Goal: Communication & Community: Answer question/provide support

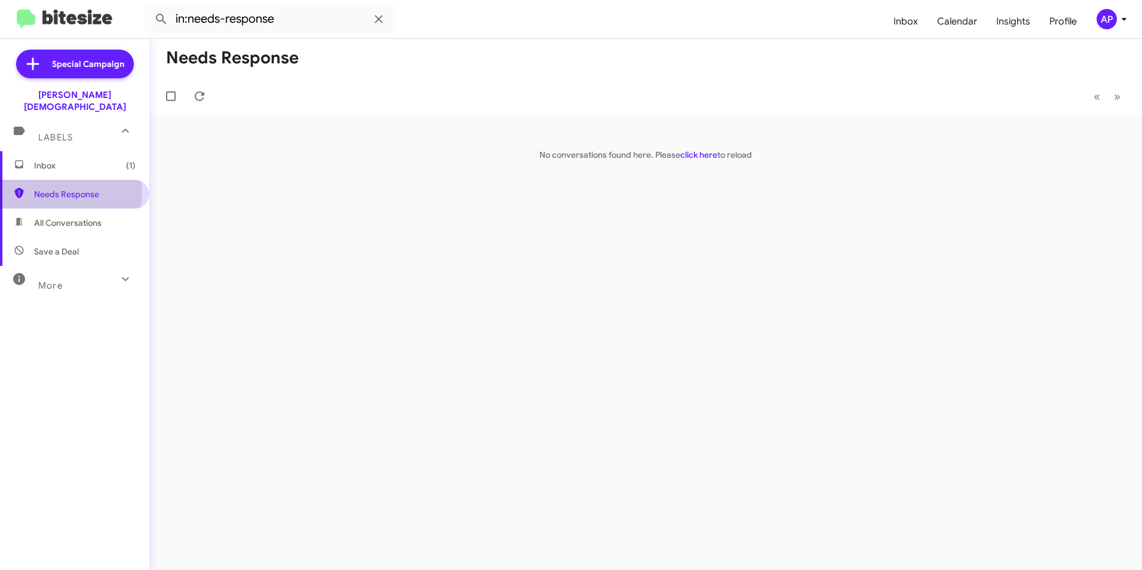
click at [57, 188] on span "Needs Response" at bounding box center [85, 194] width 102 height 12
click at [687, 154] on link "click here" at bounding box center [699, 154] width 37 height 11
click at [378, 255] on div "Needs Response « Previous » Next No conversations found here. Please click here…" at bounding box center [645, 304] width 993 height 531
click at [45, 160] on span "Inbox (1)" at bounding box center [85, 166] width 102 height 12
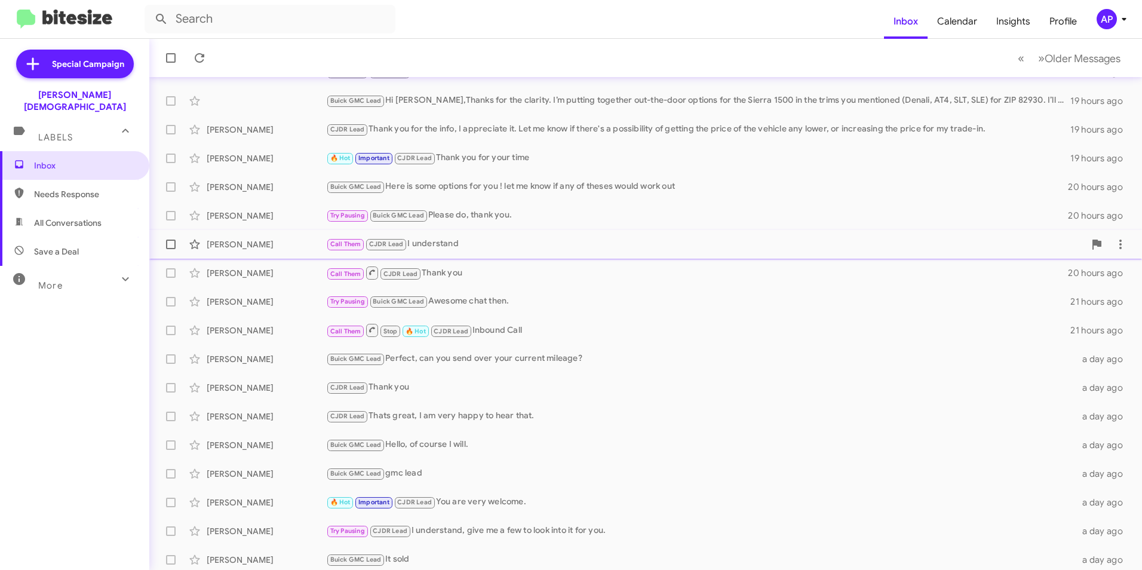
scroll to position [124, 0]
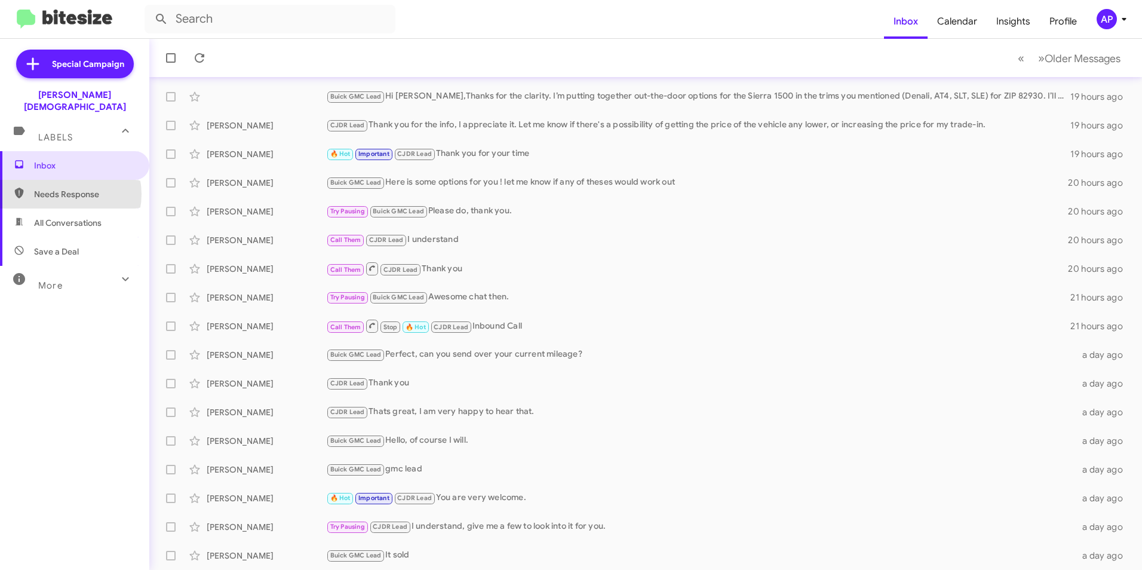
click at [65, 188] on span "Needs Response" at bounding box center [85, 194] width 102 height 12
type input "in:needs-response"
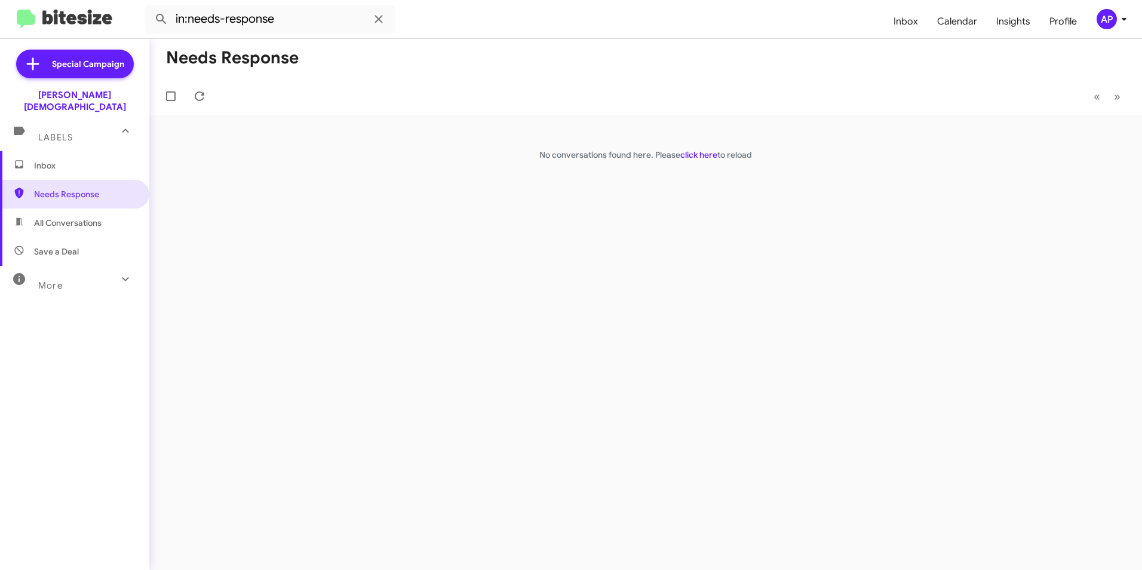
click at [390, 245] on div "Needs Response « Previous » Next No conversations found here. Please click here…" at bounding box center [645, 304] width 993 height 531
click at [421, 283] on div "Needs Response « Previous » Next No conversations found here. Please click here…" at bounding box center [645, 304] width 993 height 531
click at [317, 211] on div "Needs Response « Previous » Next No conversations found here. Please click here…" at bounding box center [645, 304] width 993 height 531
click at [69, 188] on span "Needs Response" at bounding box center [85, 194] width 102 height 12
click at [698, 157] on link "click here" at bounding box center [699, 154] width 37 height 11
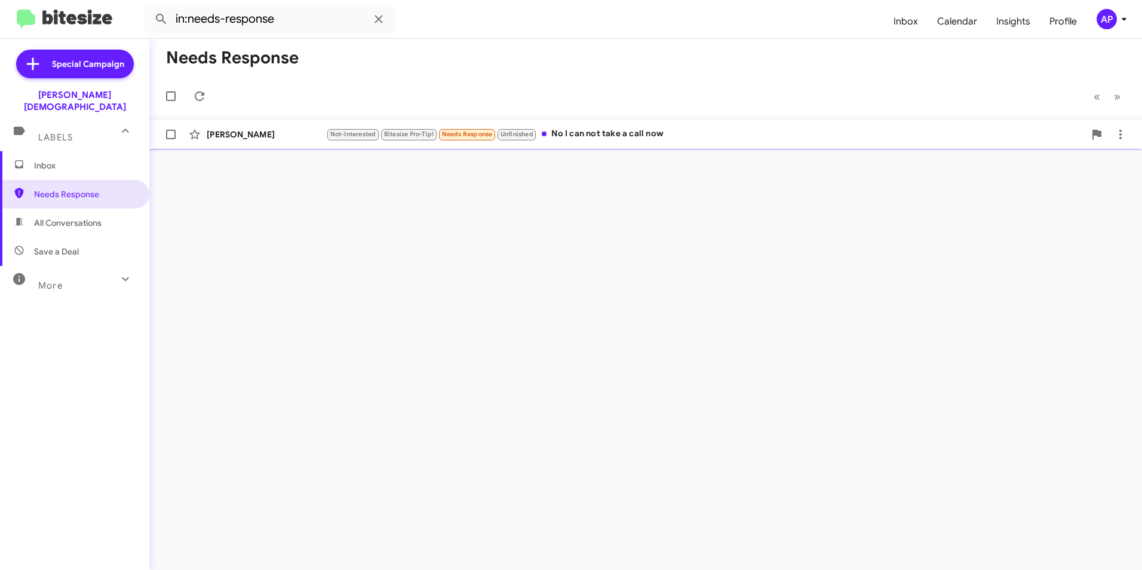
click at [248, 134] on div "Cathy Southern" at bounding box center [266, 134] width 119 height 12
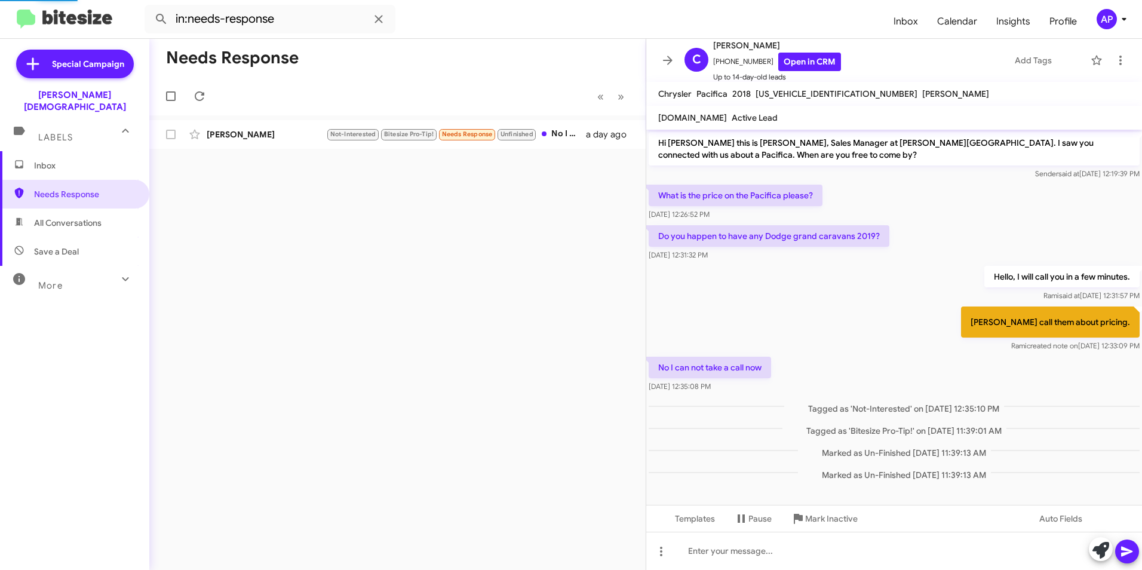
scroll to position [8, 0]
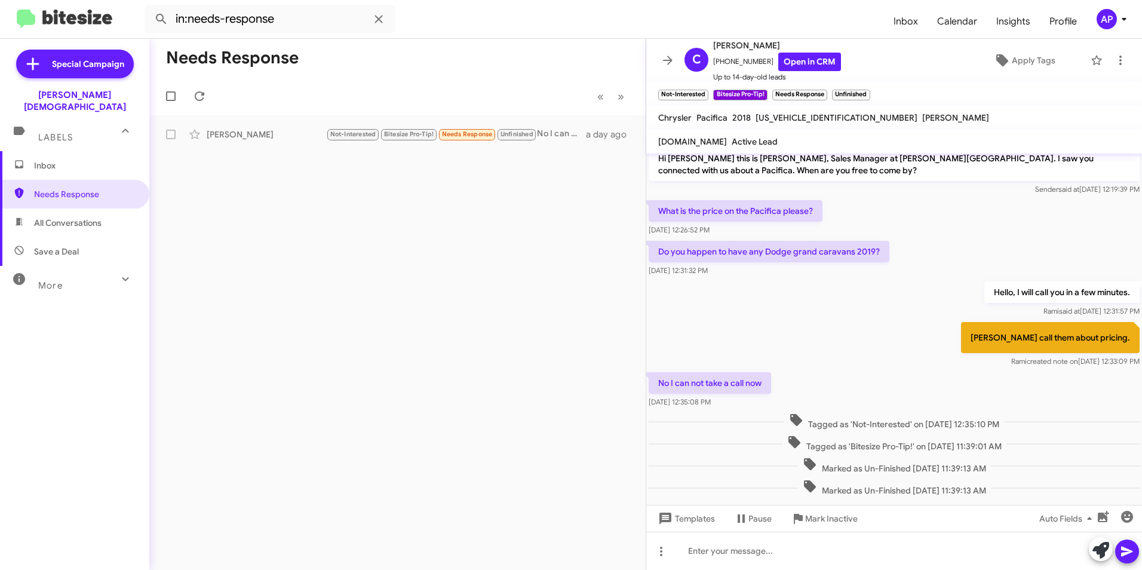
click at [394, 252] on div "Needs Response « Previous » Next Cathy Southern Not-Interested Bitesize Pro-Tip…" at bounding box center [397, 304] width 497 height 531
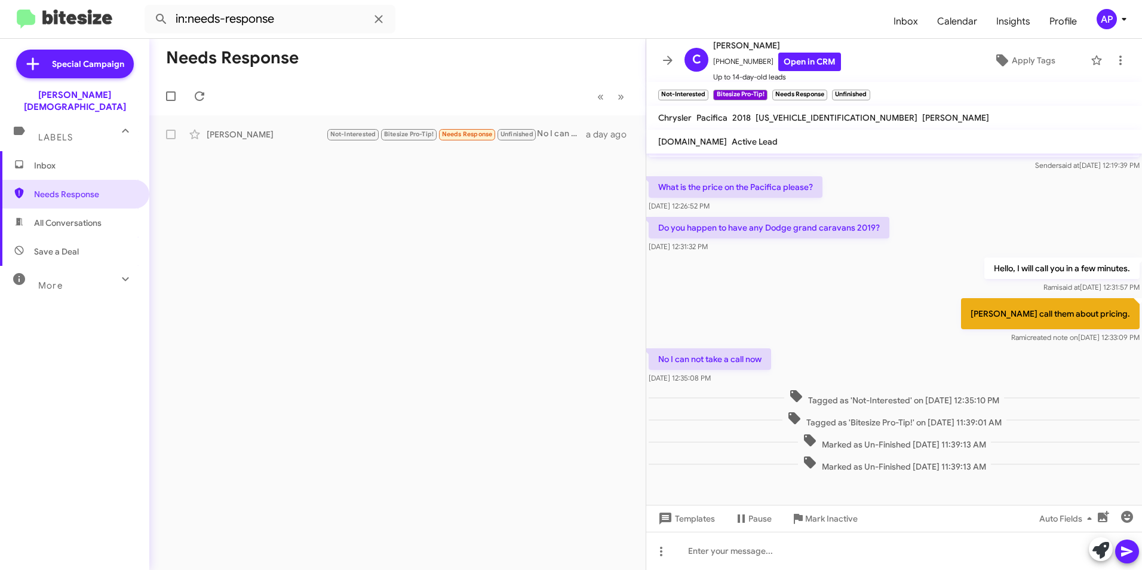
scroll to position [0, 0]
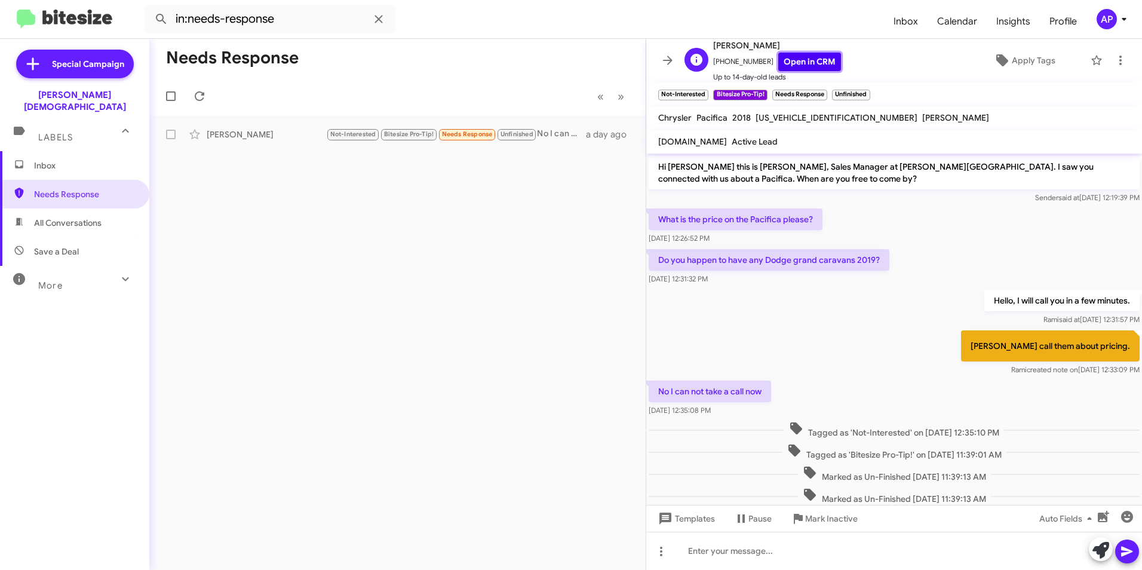
click at [780, 57] on link "Open in CRM" at bounding box center [810, 62] width 63 height 19
click at [280, 304] on div "Needs Response « Previous » Next Cathy Southern Not-Interested Bitesize Pro-Tip…" at bounding box center [397, 304] width 497 height 531
click at [73, 188] on span "Needs Response" at bounding box center [85, 194] width 102 height 12
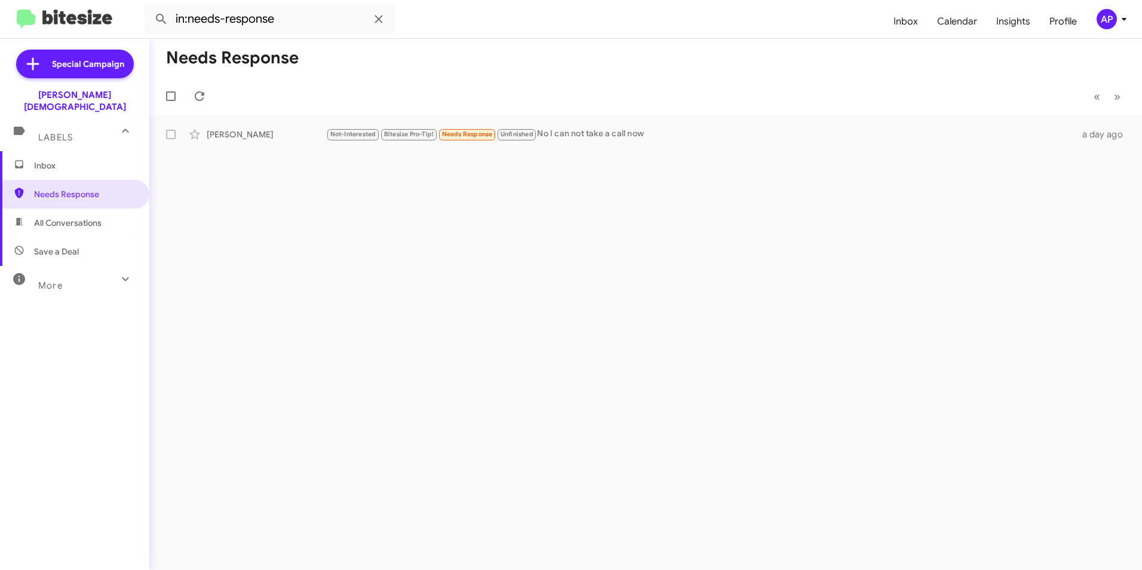
click at [283, 284] on div "Needs Response « Previous » Next Cathy Southern Not-Interested Bitesize Pro-Tip…" at bounding box center [645, 304] width 993 height 531
click at [359, 266] on div "Needs Response « Previous » Next Cathy Southern Not-Interested Bitesize Pro-Tip…" at bounding box center [645, 304] width 993 height 531
click at [387, 262] on div "Needs Response « Previous » Next Cathy Southern Not-Interested Bitesize Pro-Tip…" at bounding box center [645, 304] width 993 height 531
click at [47, 188] on span "Needs Response" at bounding box center [85, 194] width 102 height 12
click at [76, 188] on span "Needs Response" at bounding box center [85, 194] width 102 height 12
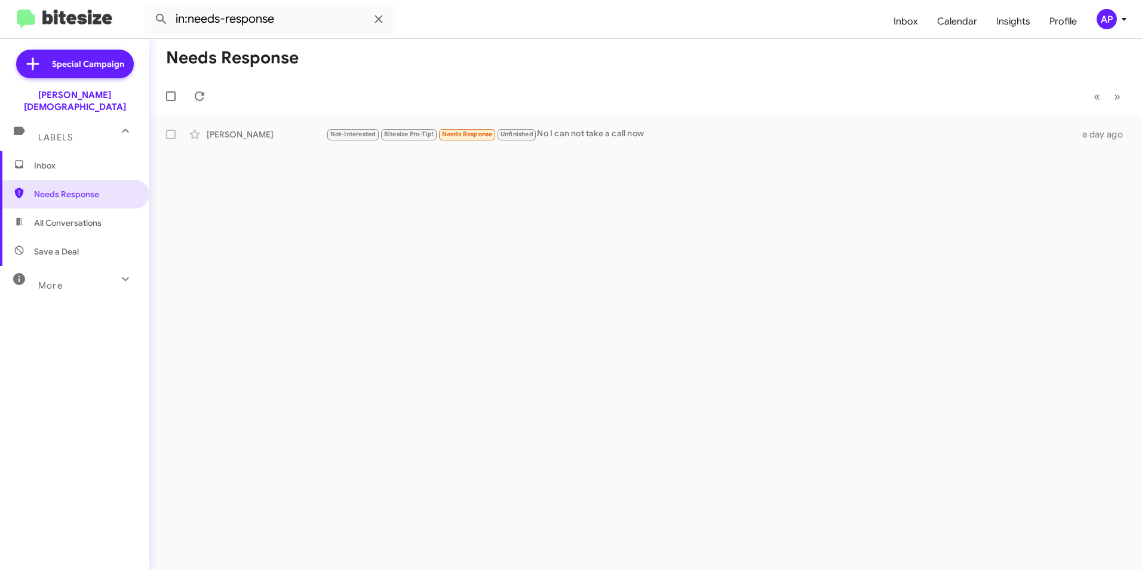
click at [401, 210] on div "Needs Response « Previous » Next Cathy Southern Not-Interested Bitesize Pro-Tip…" at bounding box center [645, 304] width 993 height 531
click at [70, 188] on span "Needs Response" at bounding box center [85, 194] width 102 height 12
click at [45, 188] on span "Needs Response" at bounding box center [85, 194] width 102 height 12
click at [494, 228] on div "Needs Response « Previous » Next Cathy Southern Not-Interested Bitesize Pro-Tip…" at bounding box center [645, 304] width 993 height 531
drag, startPoint x: 79, startPoint y: 183, endPoint x: 256, endPoint y: 186, distance: 177.5
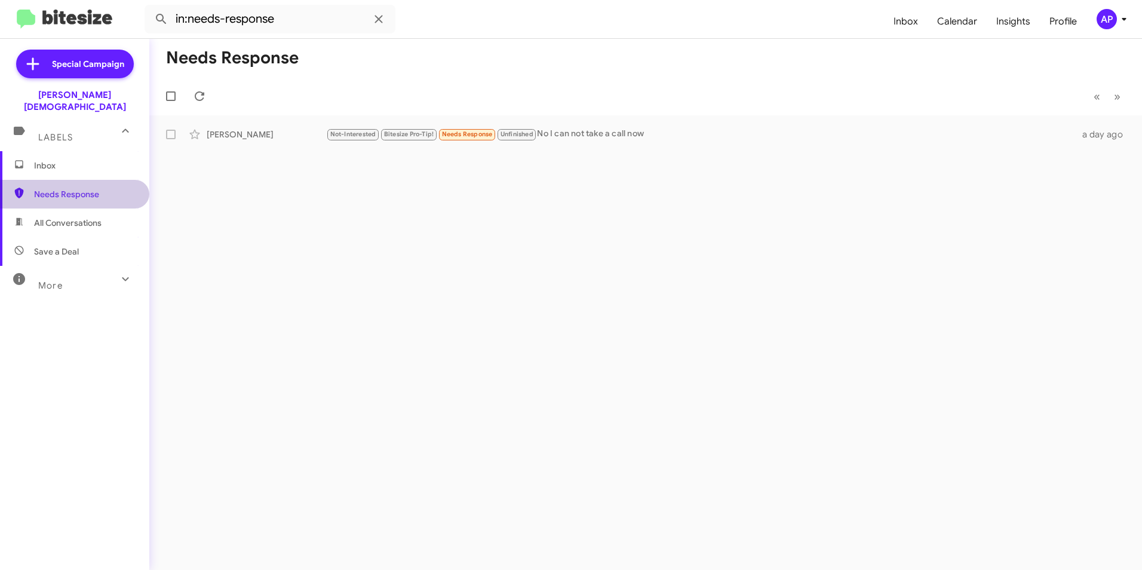
click at [79, 188] on span "Needs Response" at bounding box center [85, 194] width 102 height 12
click at [383, 213] on div "Needs Response « Previous » Next Cathy Southern Not-Interested Bitesize Pro-Tip…" at bounding box center [645, 304] width 993 height 531
click at [118, 272] on icon at bounding box center [125, 279] width 14 height 14
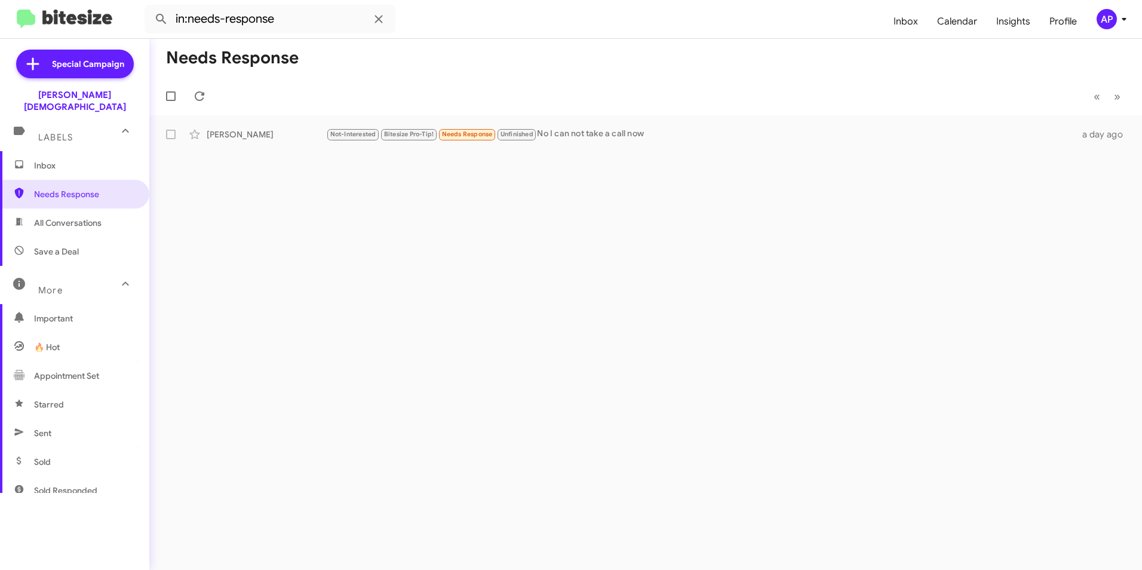
click at [484, 269] on div "Needs Response « Previous » Next Cathy Southern Not-Interested Bitesize Pro-Tip…" at bounding box center [645, 304] width 993 height 531
click at [76, 188] on span "Needs Response" at bounding box center [85, 194] width 102 height 12
click at [600, 220] on div "Needs Response « Previous » Next Cathy Southern Not-Interested Bitesize Pro-Tip…" at bounding box center [645, 304] width 993 height 531
click at [77, 188] on span "Needs Response" at bounding box center [85, 194] width 102 height 12
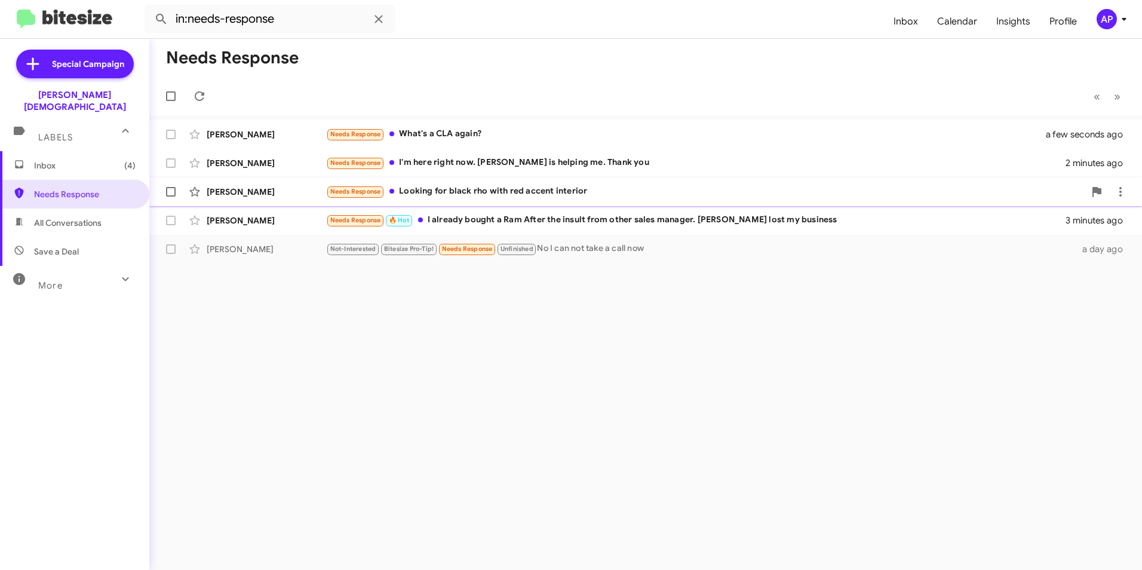
click at [174, 188] on span at bounding box center [171, 192] width 10 height 10
click at [171, 197] on input "checkbox" at bounding box center [170, 197] width 1 height 1
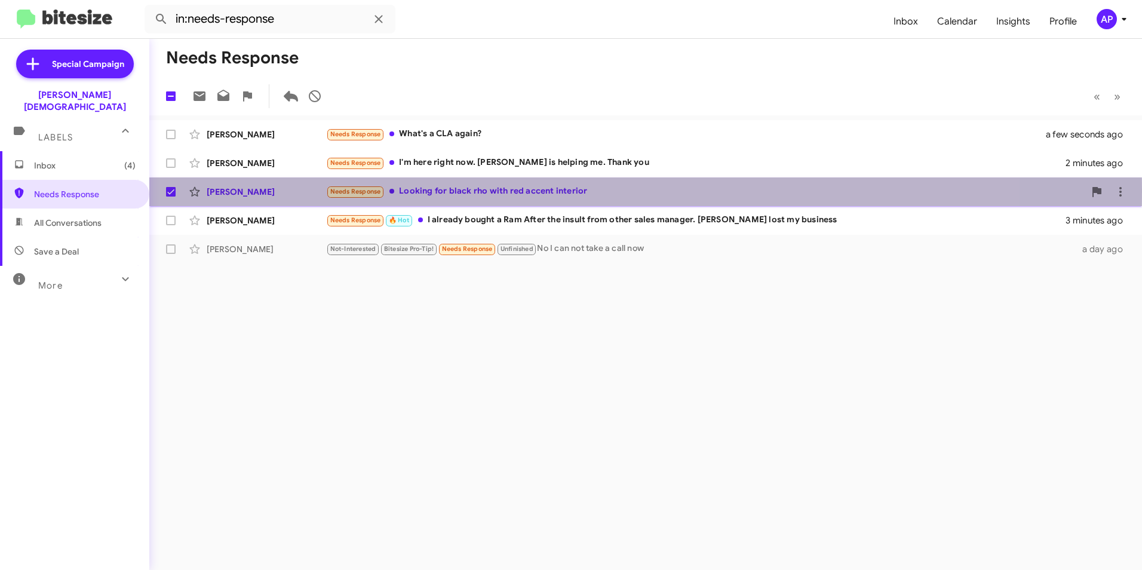
click at [246, 191] on div "Jeremy Wilmore" at bounding box center [266, 192] width 119 height 12
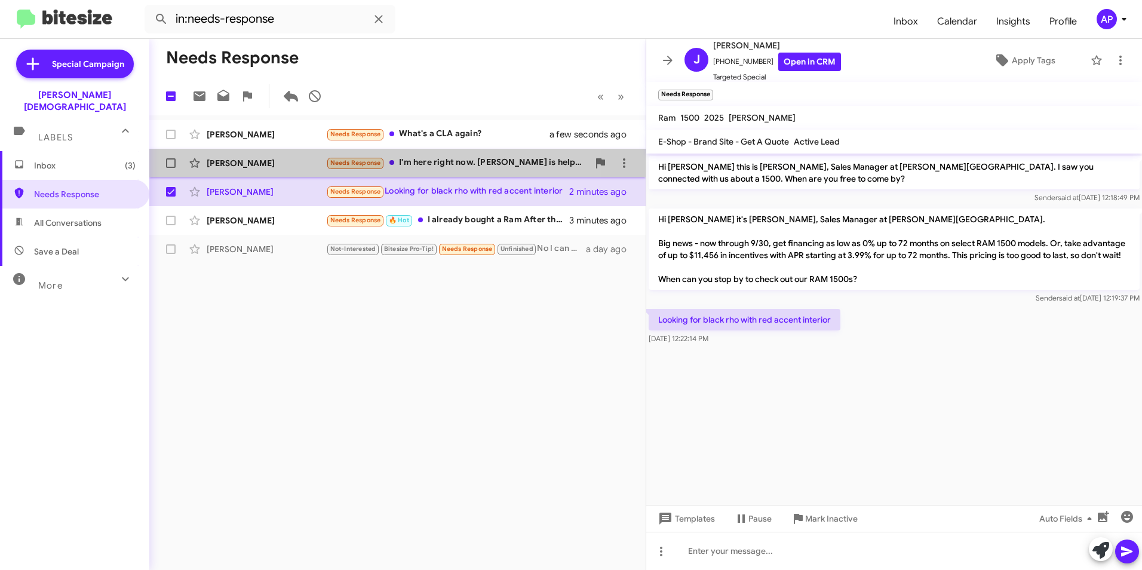
click at [244, 160] on div "Jason Raley" at bounding box center [266, 163] width 119 height 12
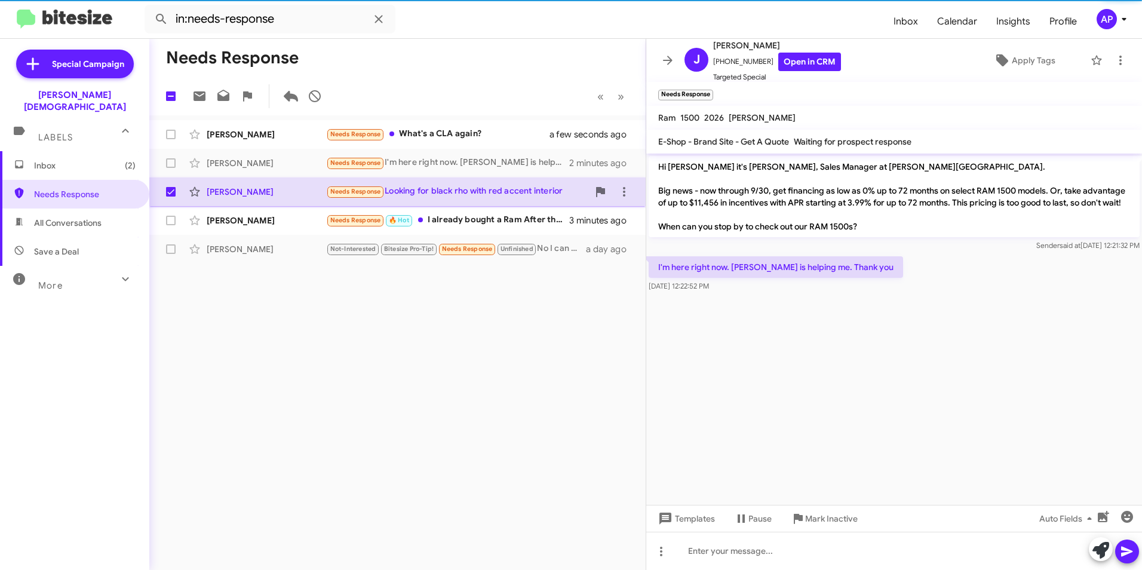
click at [171, 188] on span at bounding box center [171, 192] width 10 height 10
click at [171, 197] on input "checkbox" at bounding box center [170, 197] width 1 height 1
checkbox input "false"
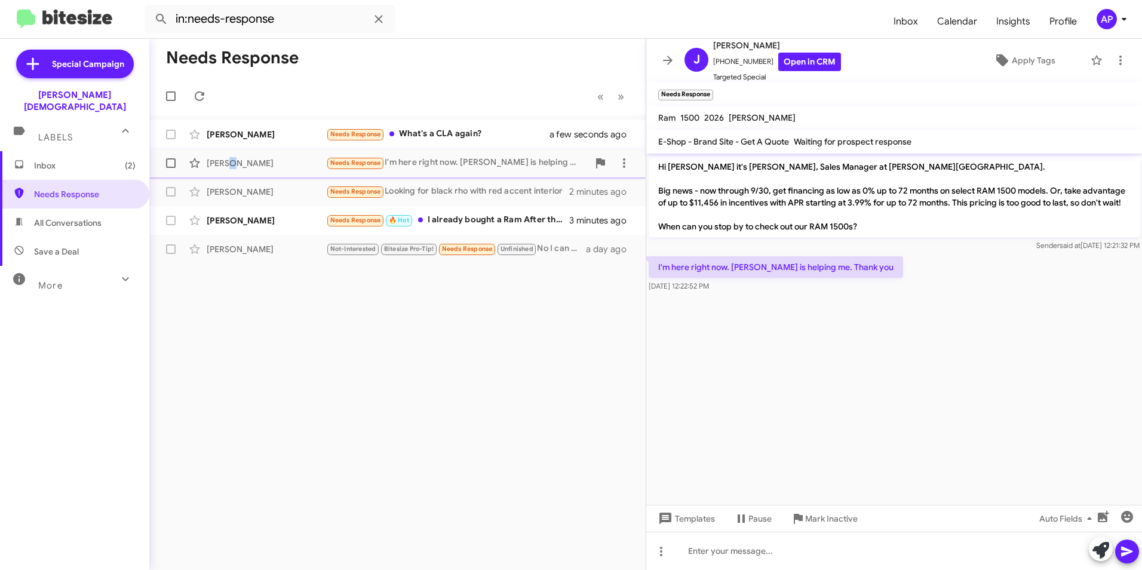
click at [232, 164] on div "Jason Raley" at bounding box center [266, 163] width 119 height 12
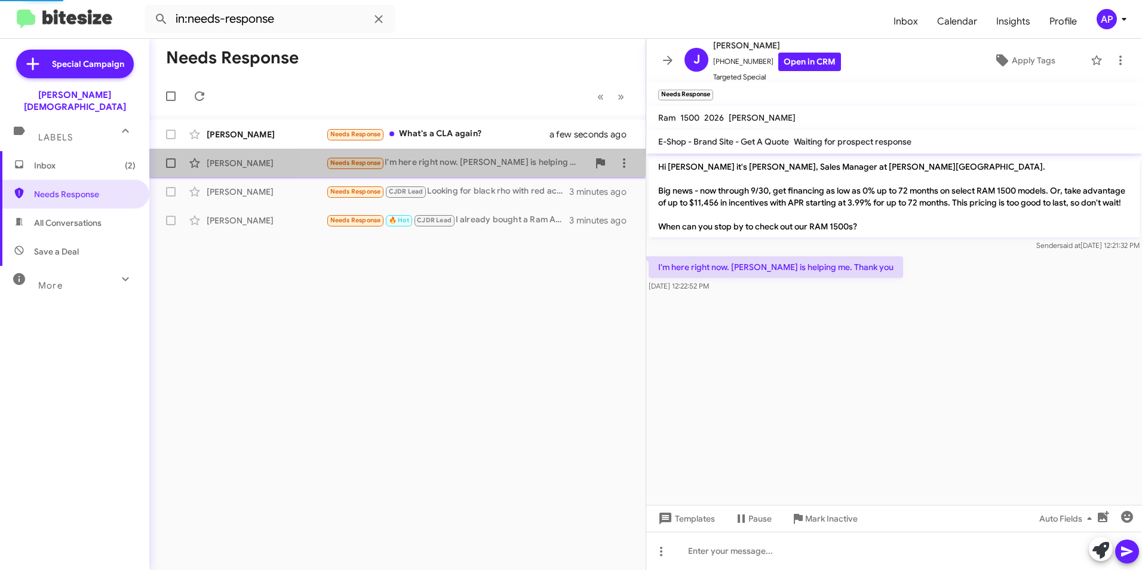
click at [493, 161] on div "Needs Response I'm here right now. Anthony is helping me. Thank you" at bounding box center [457, 163] width 262 height 14
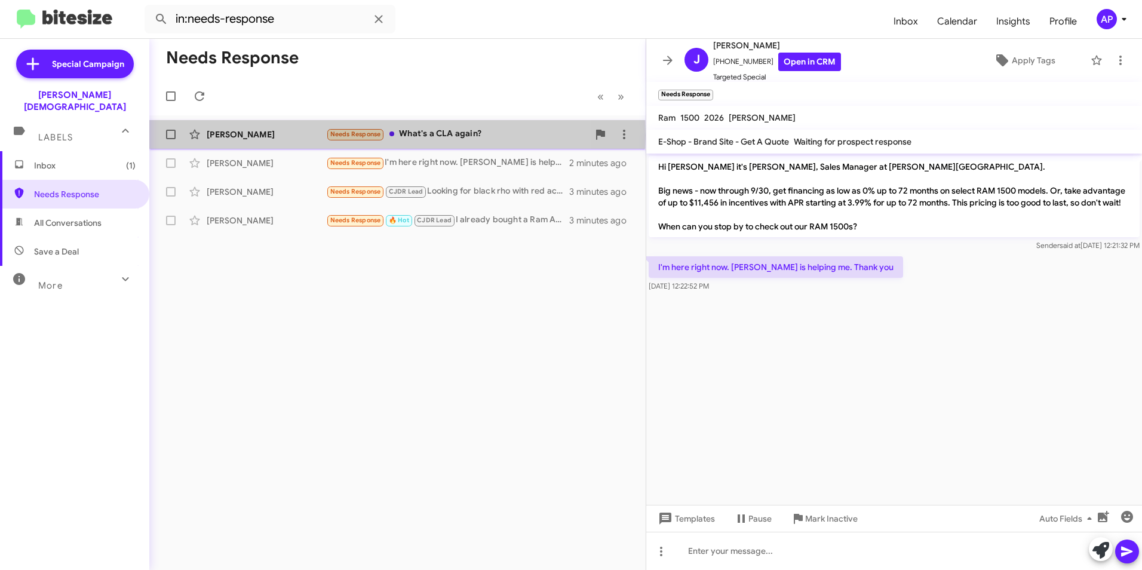
click at [239, 135] on div "Richard Roman" at bounding box center [266, 134] width 119 height 12
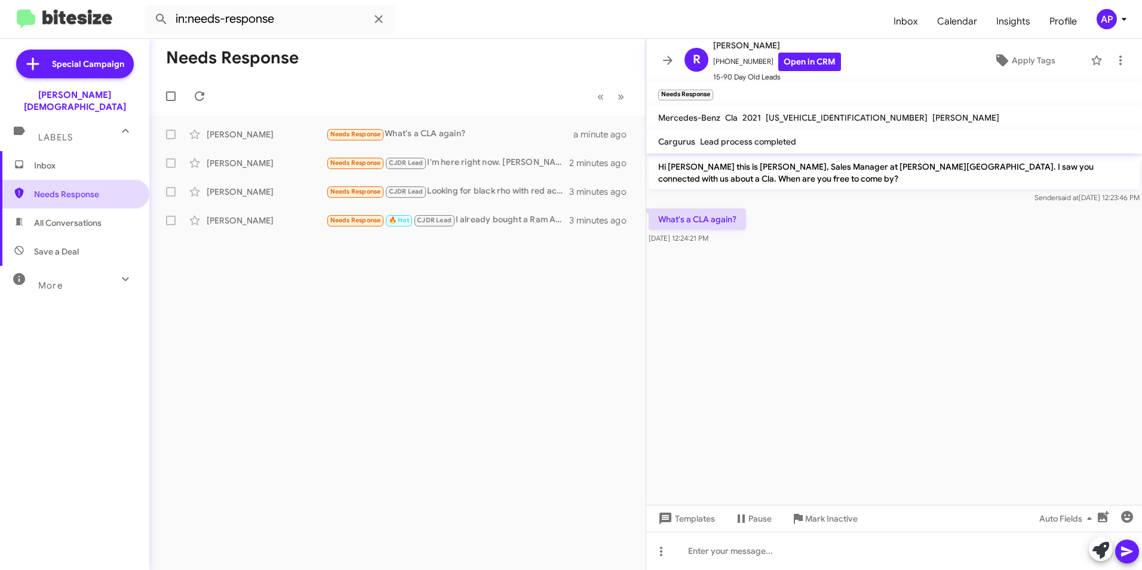
click at [51, 188] on span "Needs Response" at bounding box center [85, 194] width 102 height 12
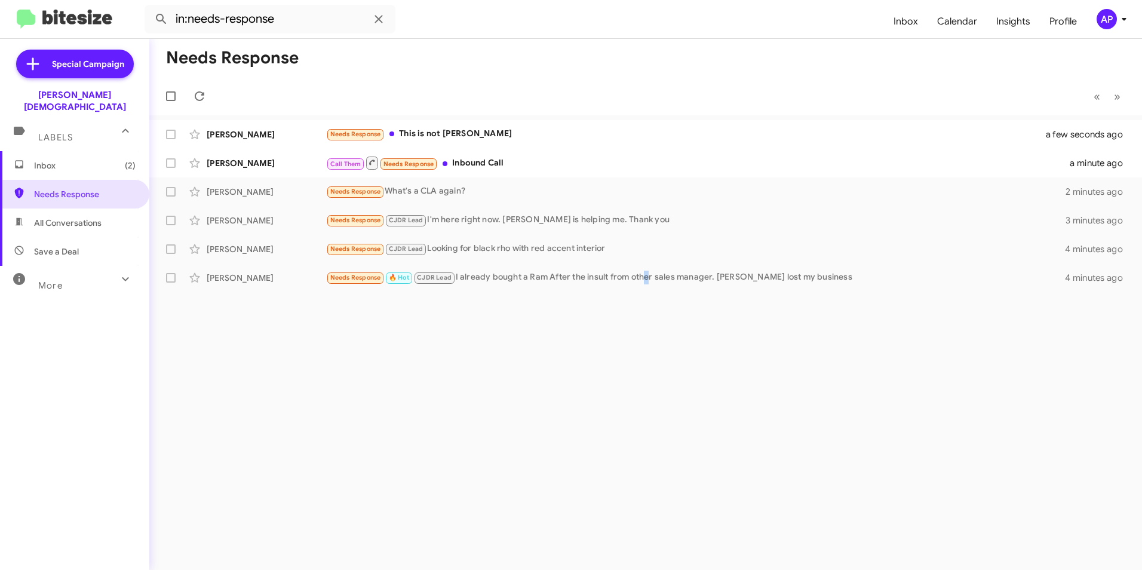
click at [647, 335] on div "Needs Response « Previous » Next Jose Soltero Needs Response This is not Jose a…" at bounding box center [645, 304] width 993 height 531
click at [519, 332] on div "Needs Response « Previous » Next Jose Soltero Needs Response This is not Jose a…" at bounding box center [645, 304] width 993 height 531
click at [93, 188] on span "Needs Response" at bounding box center [85, 194] width 102 height 12
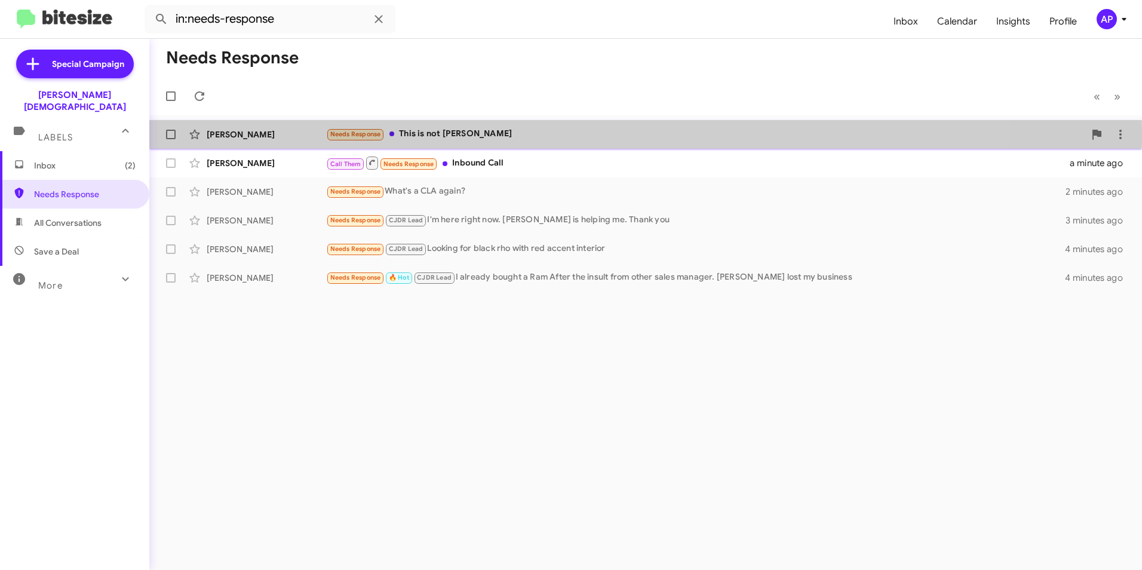
click at [241, 133] on div "Jose Soltero" at bounding box center [266, 134] width 119 height 12
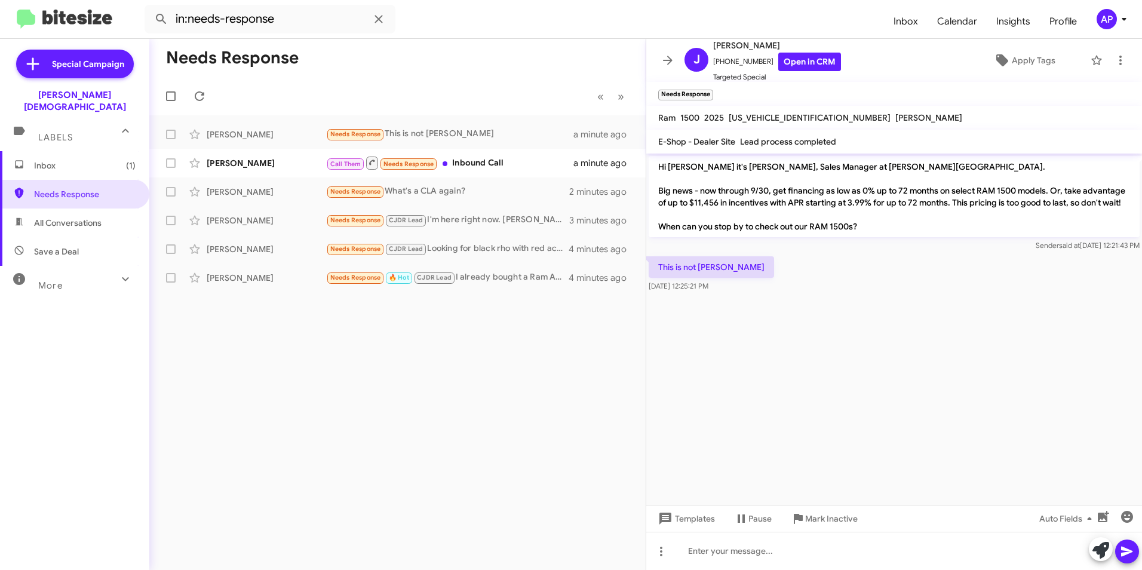
click at [286, 322] on div "Needs Response « Previous » Next Jose Soltero Needs Response This is not Jose a…" at bounding box center [397, 304] width 497 height 531
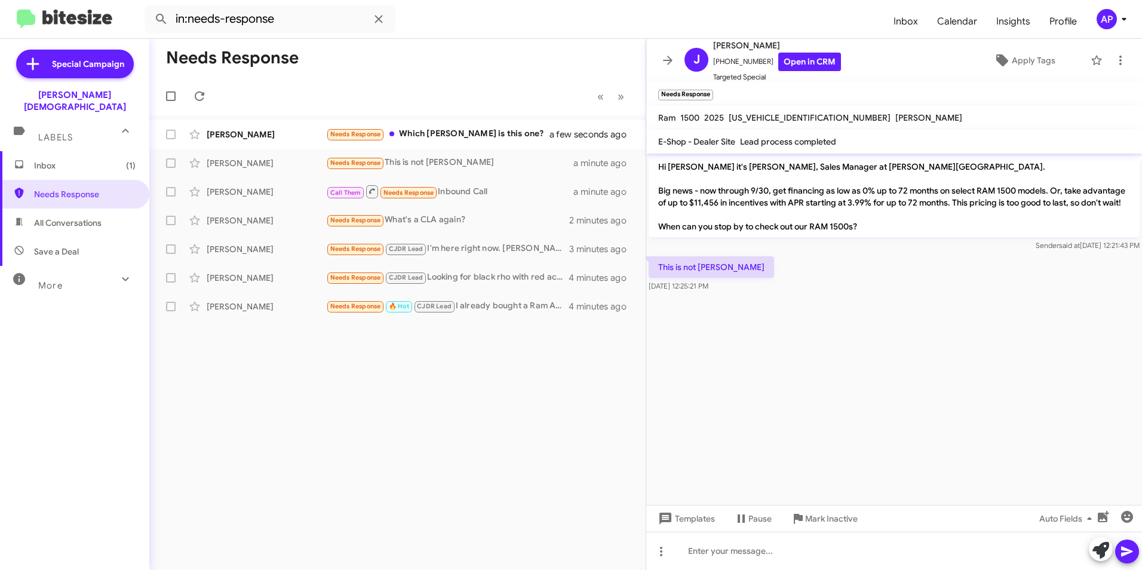
click at [355, 371] on div "Needs Response « Previous » Next Carolyne Amengual Needs Response Which ferman …" at bounding box center [397, 304] width 497 height 531
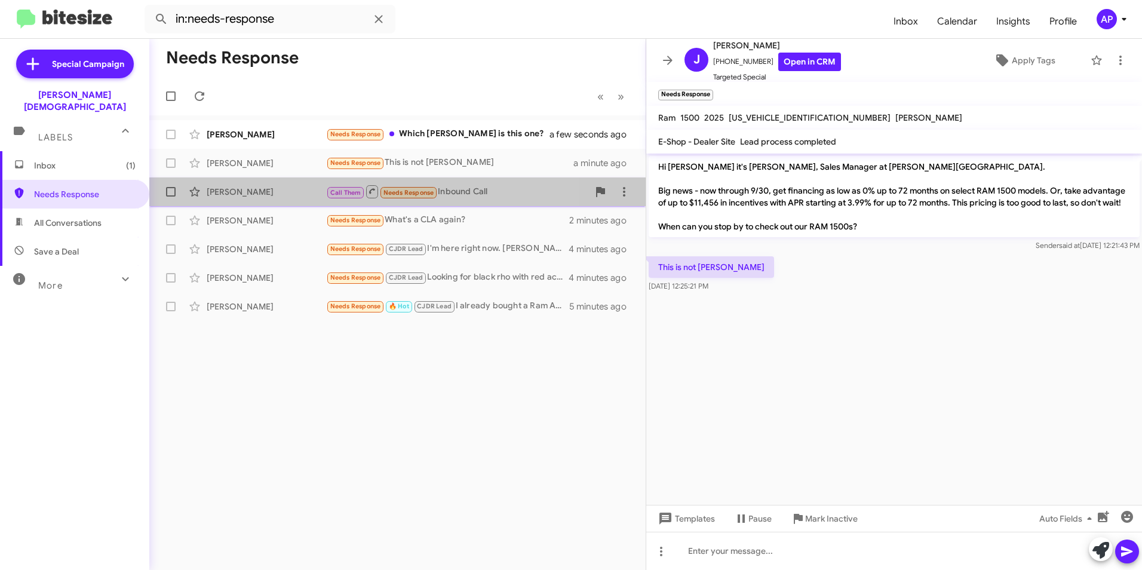
click at [233, 189] on div "Alberto Torres" at bounding box center [266, 192] width 119 height 12
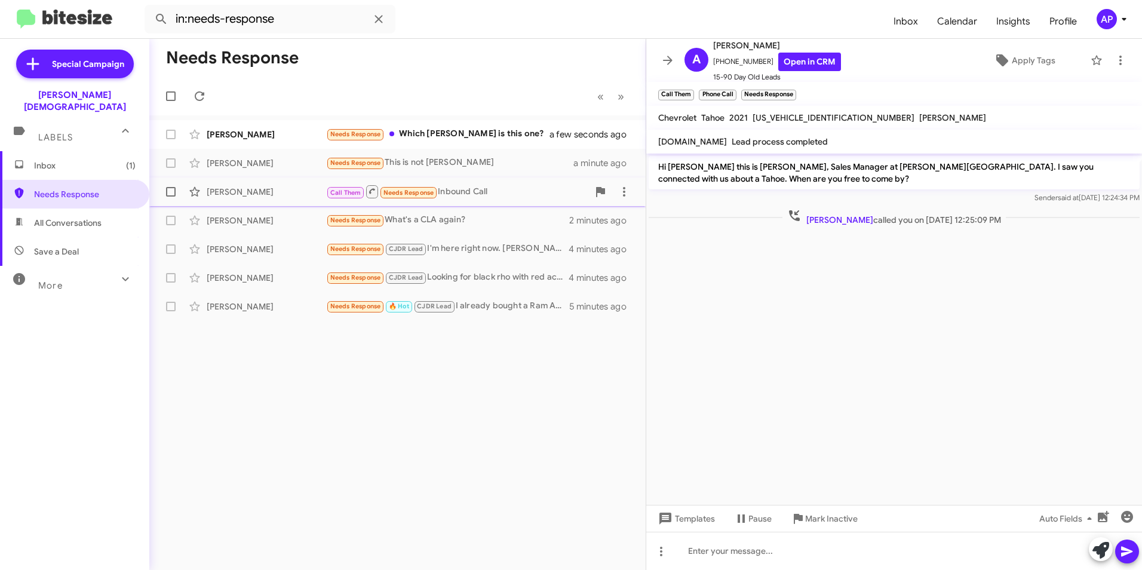
click at [231, 191] on div "Alberto Torres" at bounding box center [266, 192] width 119 height 12
click at [793, 61] on link "Open in CRM" at bounding box center [810, 62] width 63 height 19
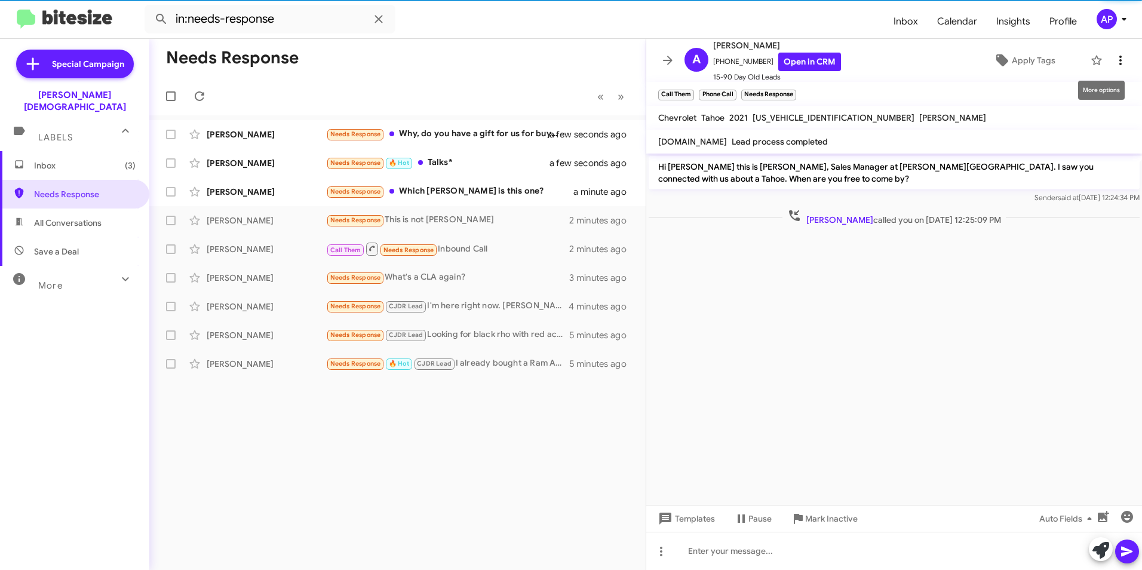
click at [1120, 57] on icon at bounding box center [1121, 61] width 2 height 10
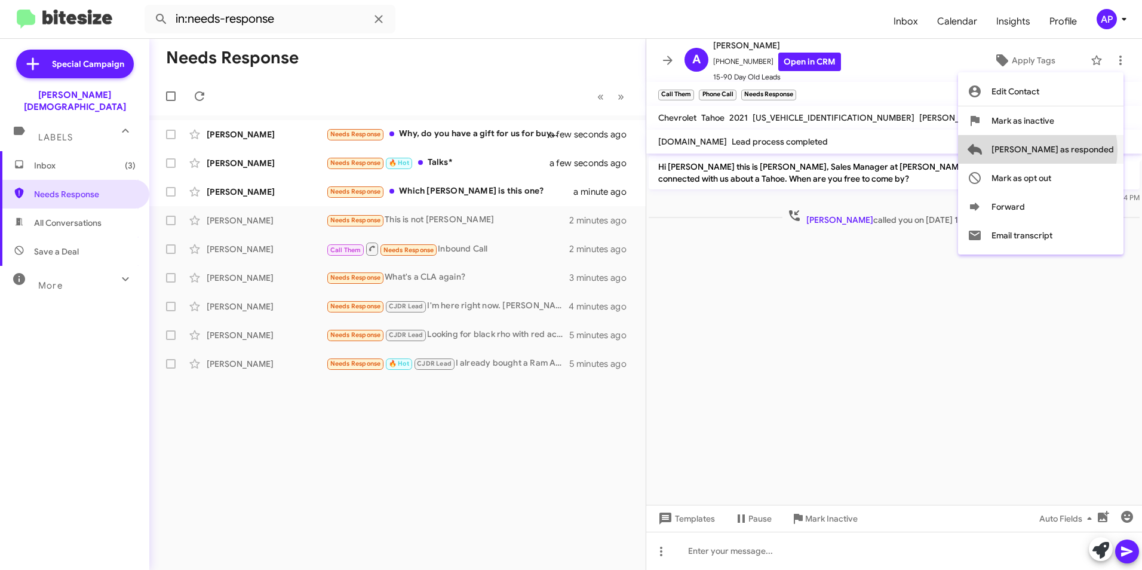
click at [1086, 150] on span "Mark as responded" at bounding box center [1053, 149] width 122 height 29
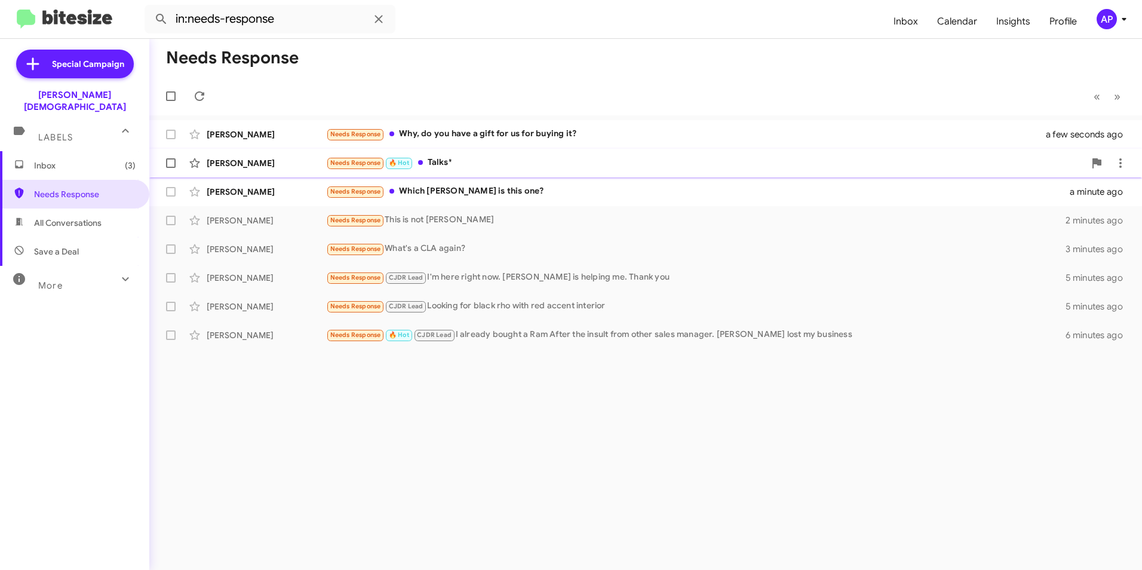
click at [240, 162] on div "John Rathbun" at bounding box center [266, 163] width 119 height 12
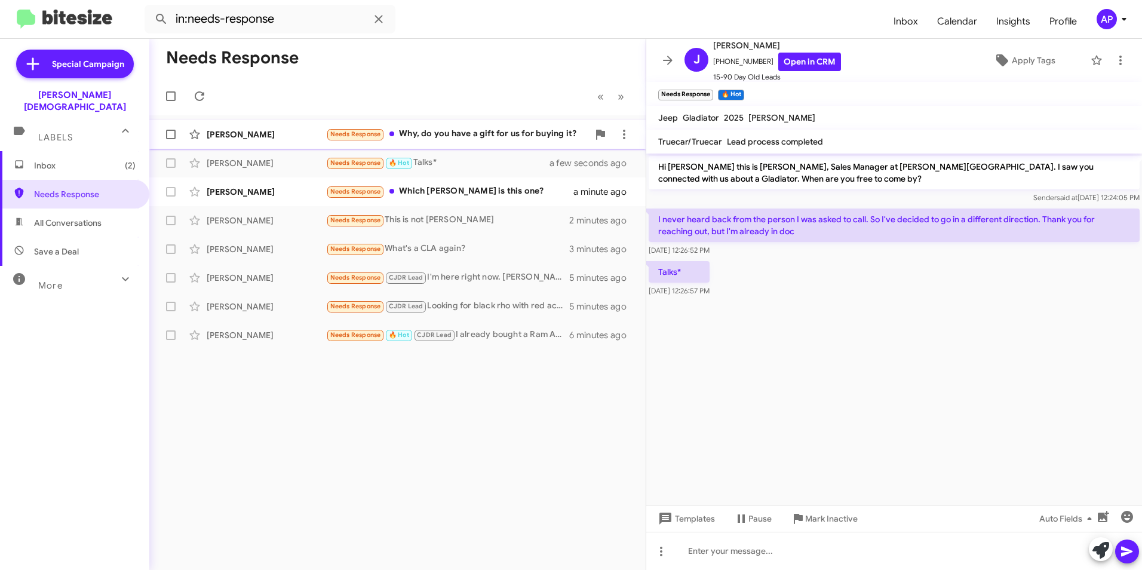
click at [231, 130] on div "Tracy Willsie" at bounding box center [266, 134] width 119 height 12
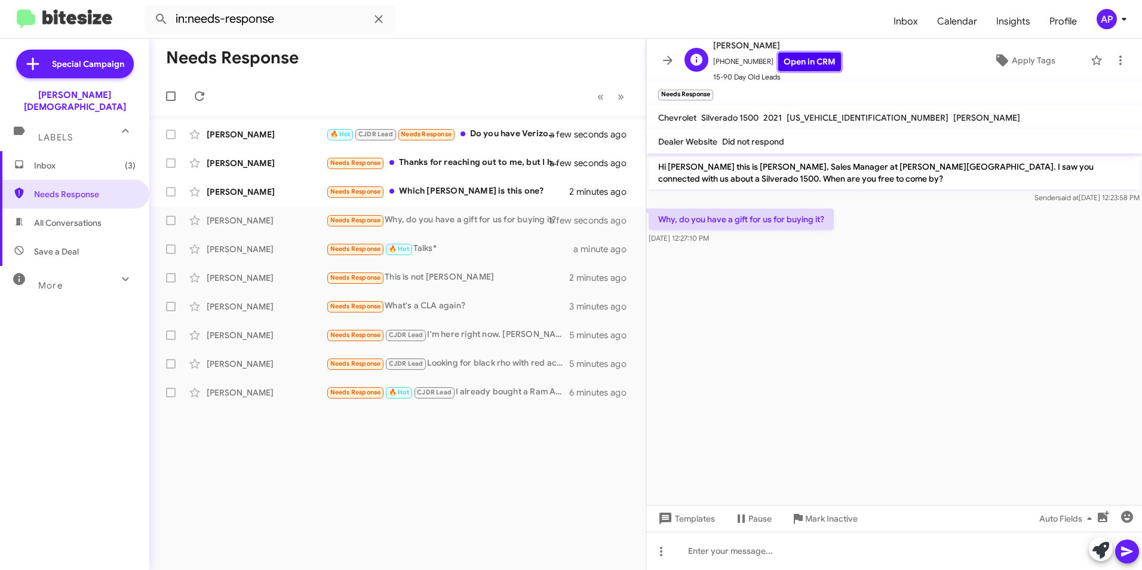
click at [796, 56] on link "Open in CRM" at bounding box center [810, 62] width 63 height 19
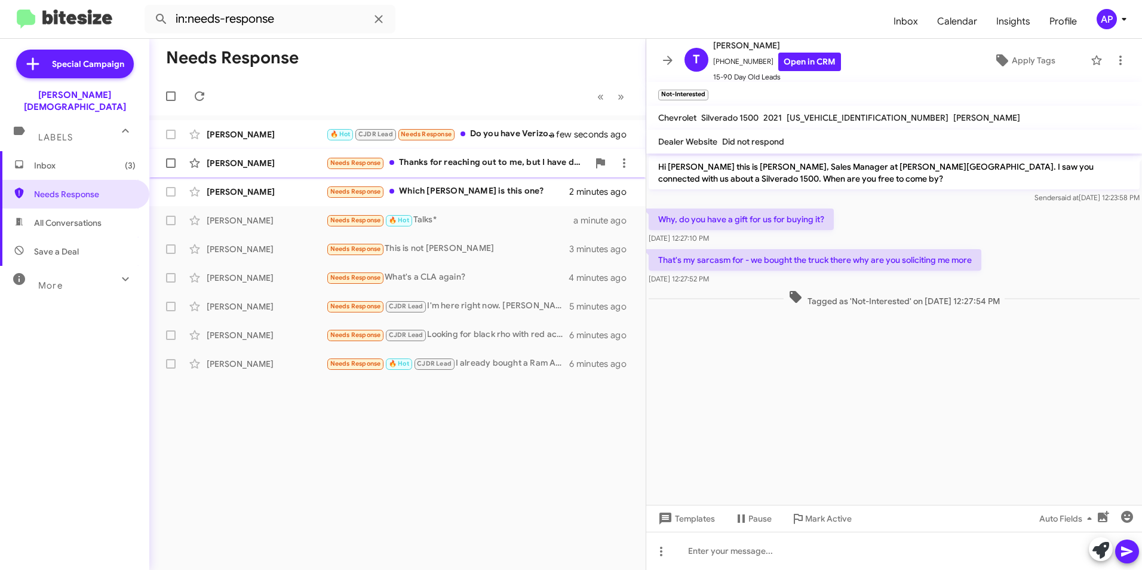
click at [234, 160] on div "Shirl Gilberg Ii" at bounding box center [266, 163] width 119 height 12
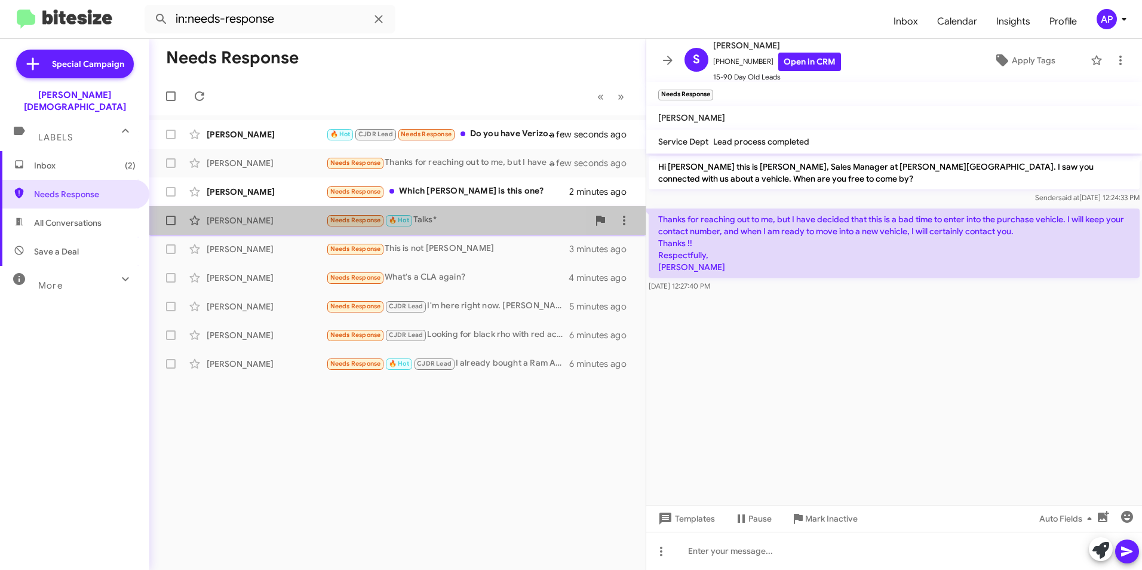
click at [237, 219] on div "John Rathbun" at bounding box center [266, 220] width 119 height 12
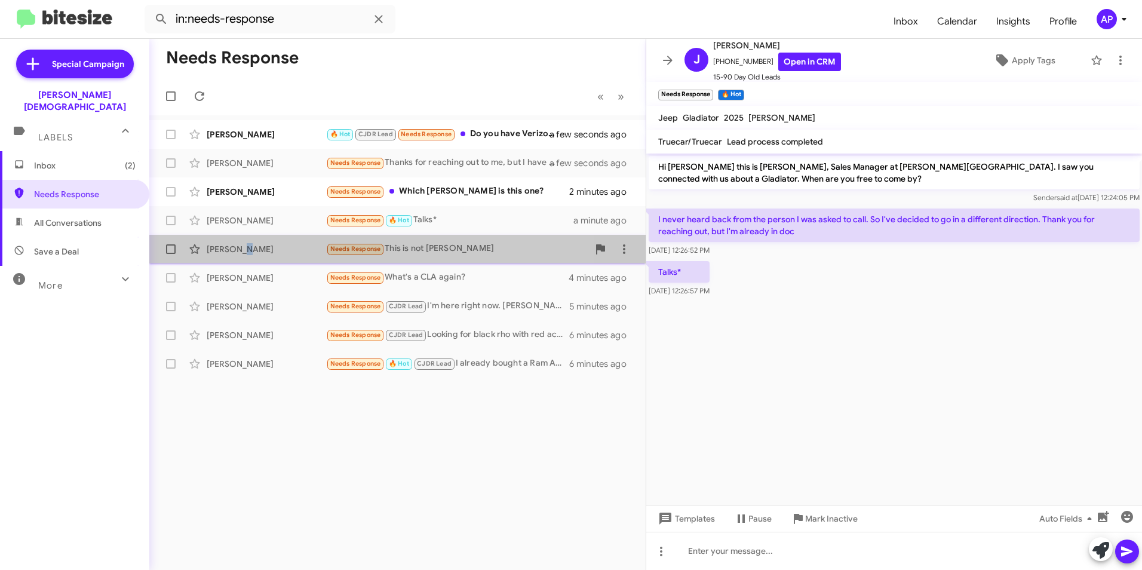
click at [241, 249] on div "Jose Soltero" at bounding box center [266, 249] width 119 height 12
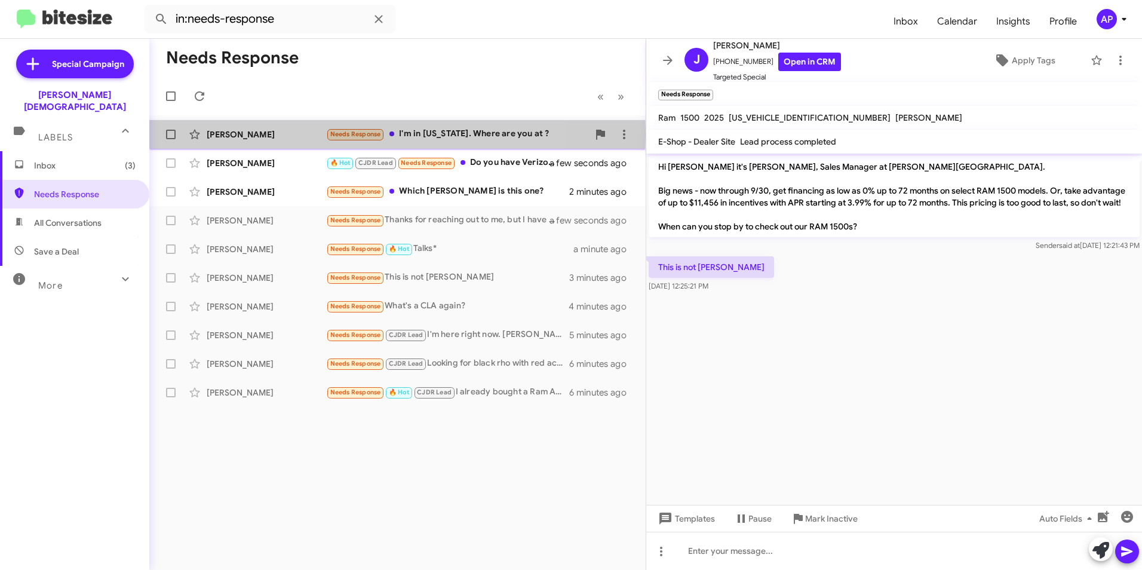
drag, startPoint x: 241, startPoint y: 249, endPoint x: 226, endPoint y: 134, distance: 115.8
click at [226, 134] on div "Gianni Agurto" at bounding box center [266, 134] width 119 height 12
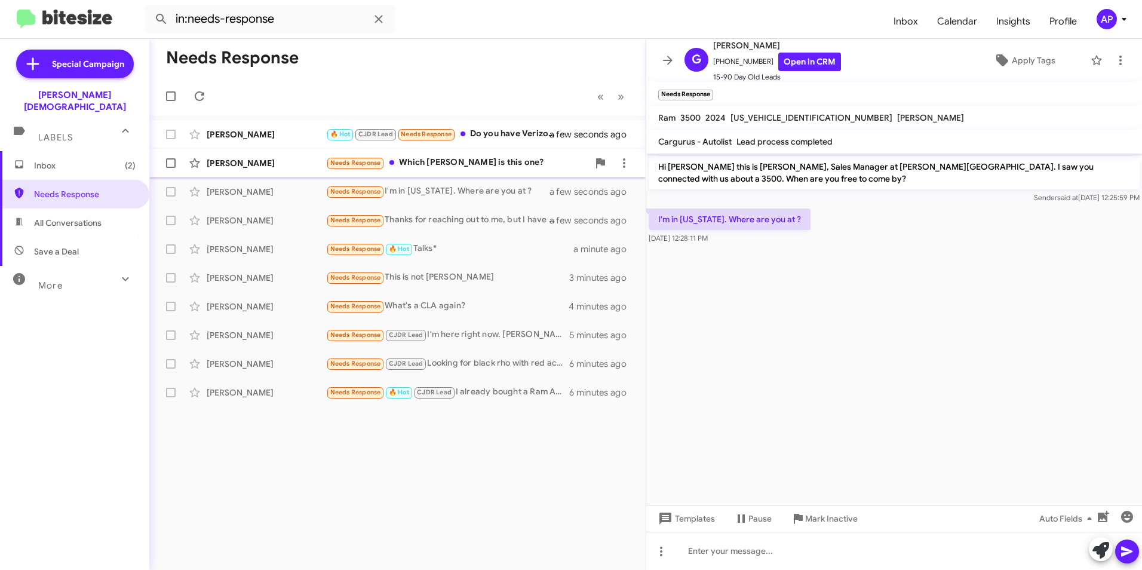
click at [238, 159] on div "Carolyne Amengual" at bounding box center [266, 163] width 119 height 12
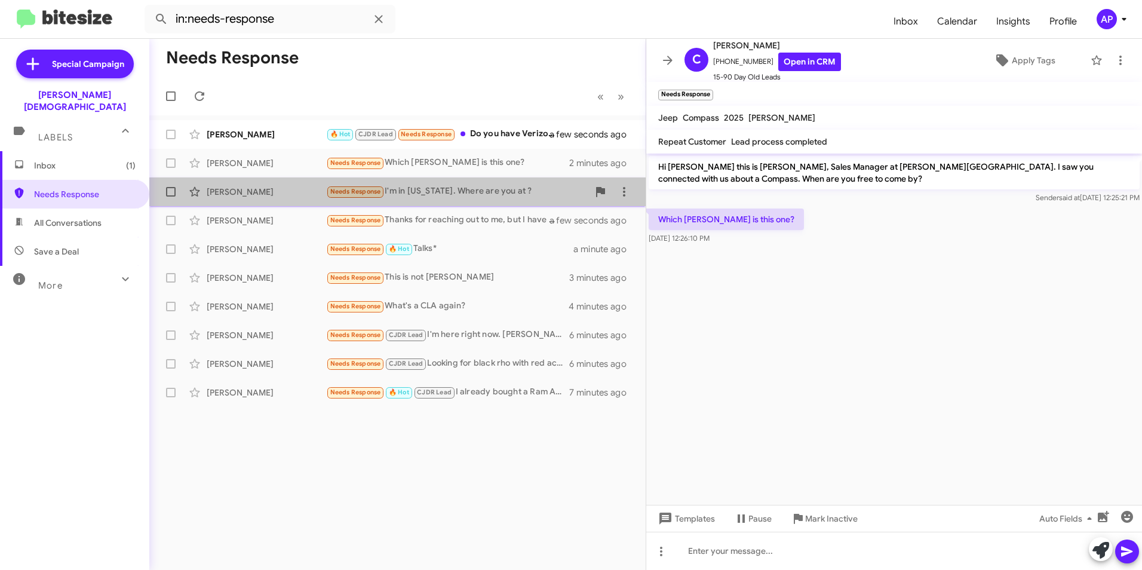
click at [243, 193] on div "Gianni Agurto" at bounding box center [266, 192] width 119 height 12
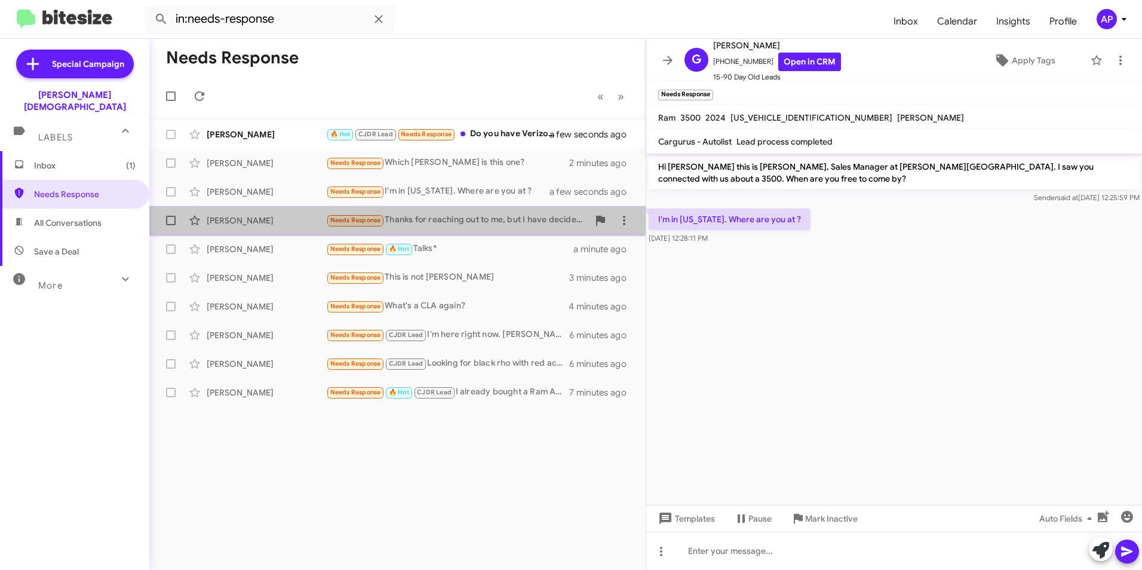
click at [237, 217] on div "Shirl Gilberg Ii" at bounding box center [266, 220] width 119 height 12
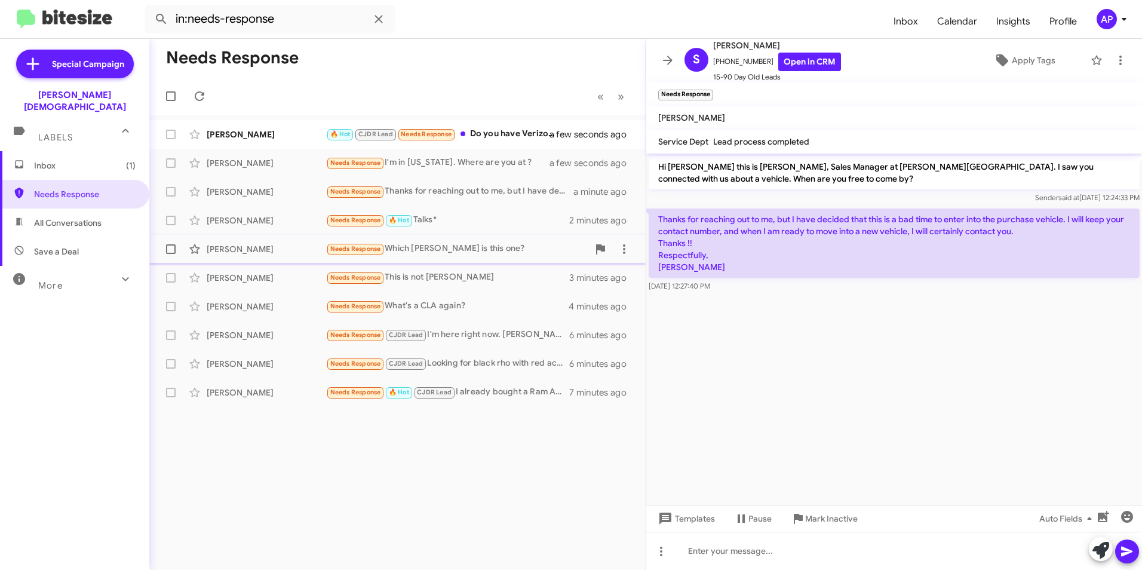
click at [231, 245] on div "Carolyne Amengual" at bounding box center [266, 249] width 119 height 12
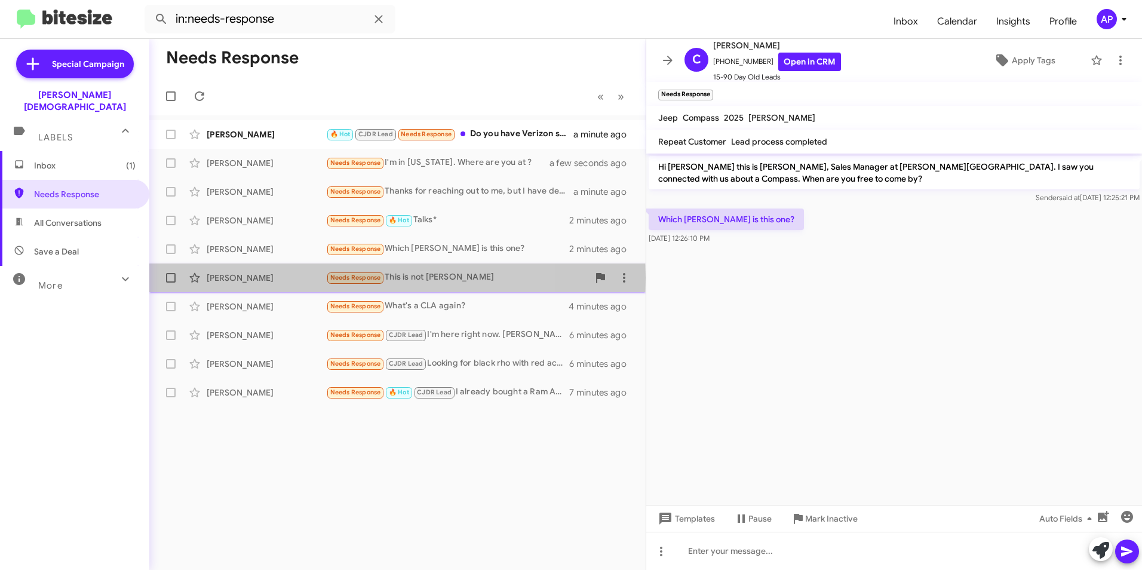
click at [221, 278] on div "Jose Soltero" at bounding box center [266, 278] width 119 height 12
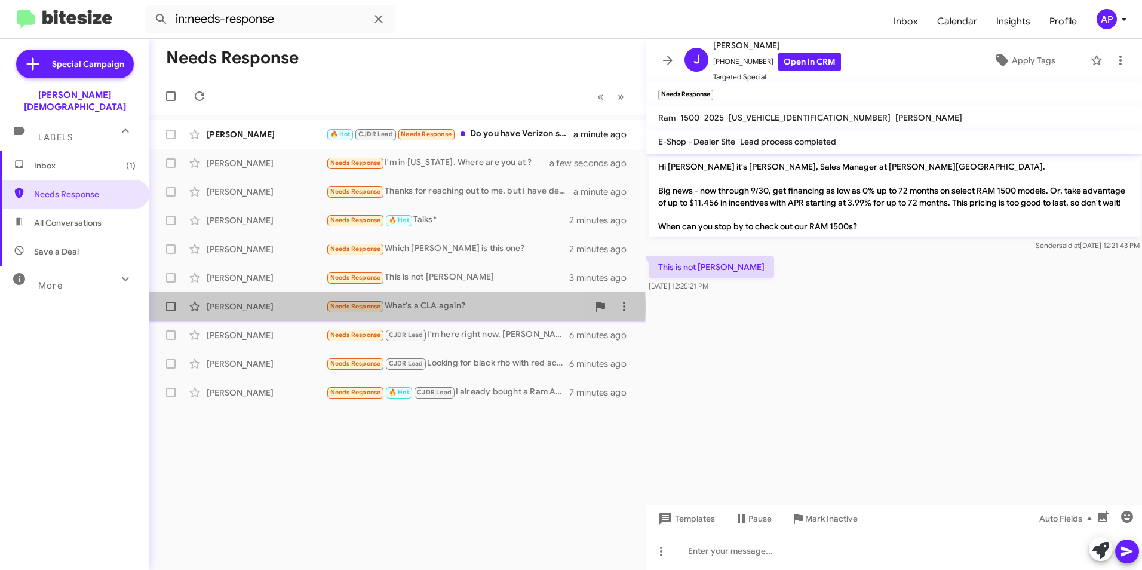
click at [235, 307] on div "Richard Roman" at bounding box center [266, 307] width 119 height 12
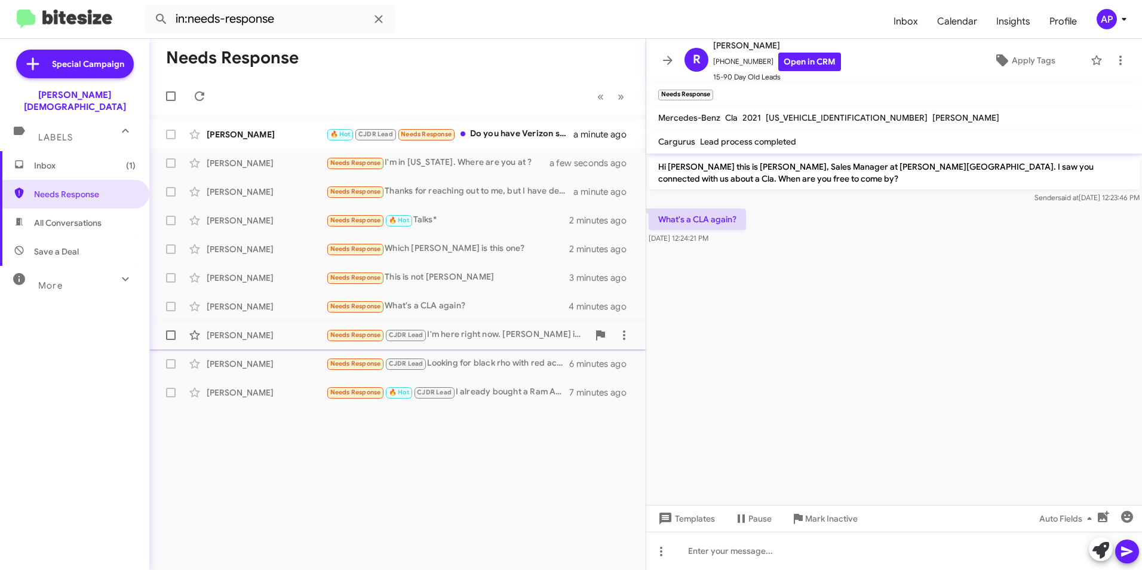
click at [237, 335] on div "Jason Raley" at bounding box center [266, 335] width 119 height 12
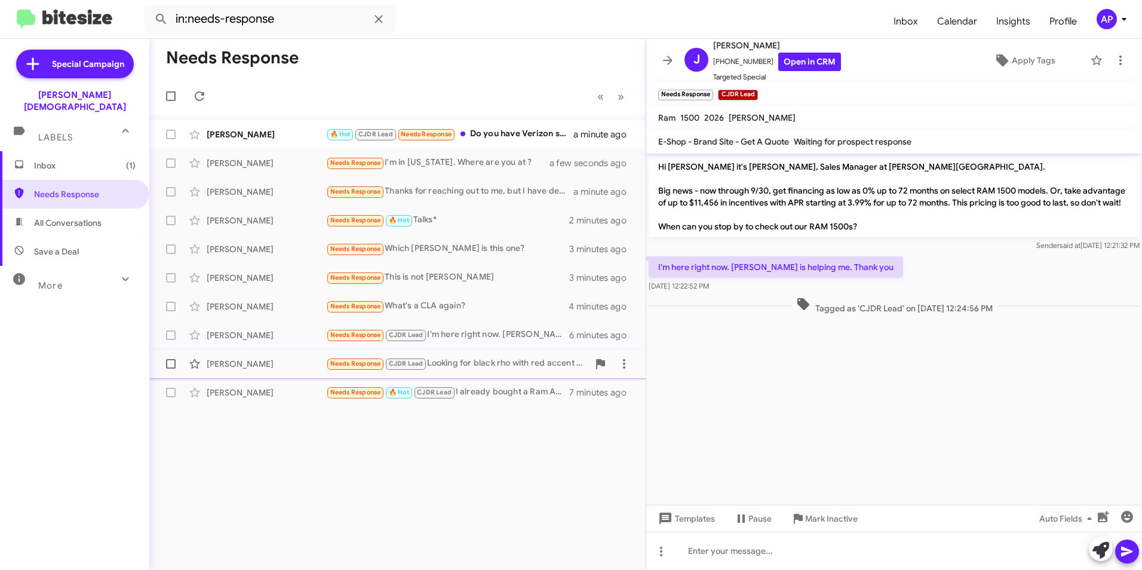
click at [231, 353] on div "Jeremy Wilmore Needs Response CJDR Lead Looking for black rho with red accent i…" at bounding box center [397, 364] width 477 height 24
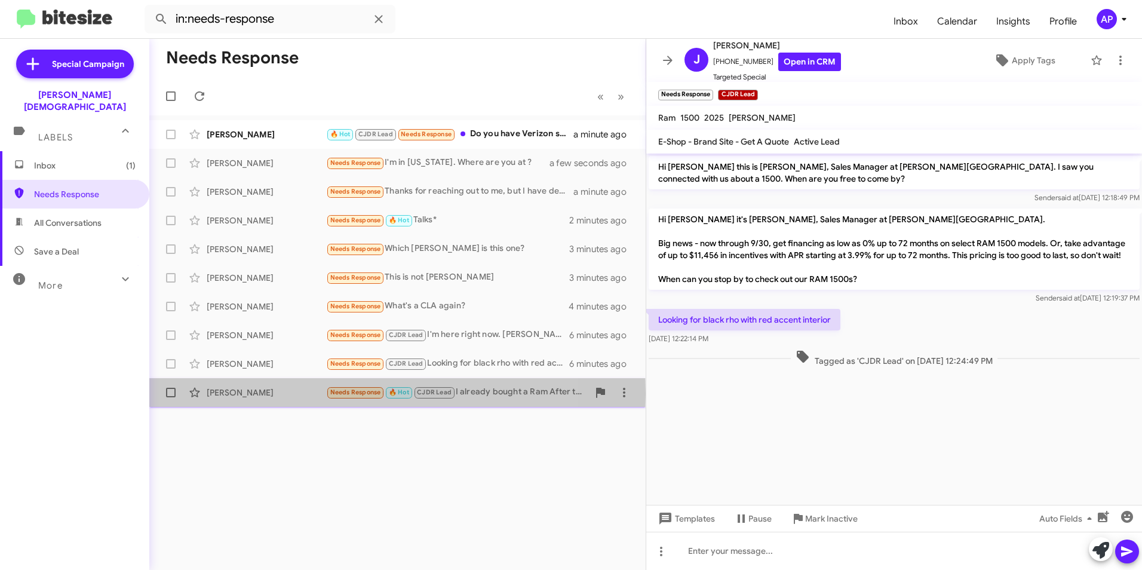
click at [232, 394] on div "Robert Smith" at bounding box center [266, 393] width 119 height 12
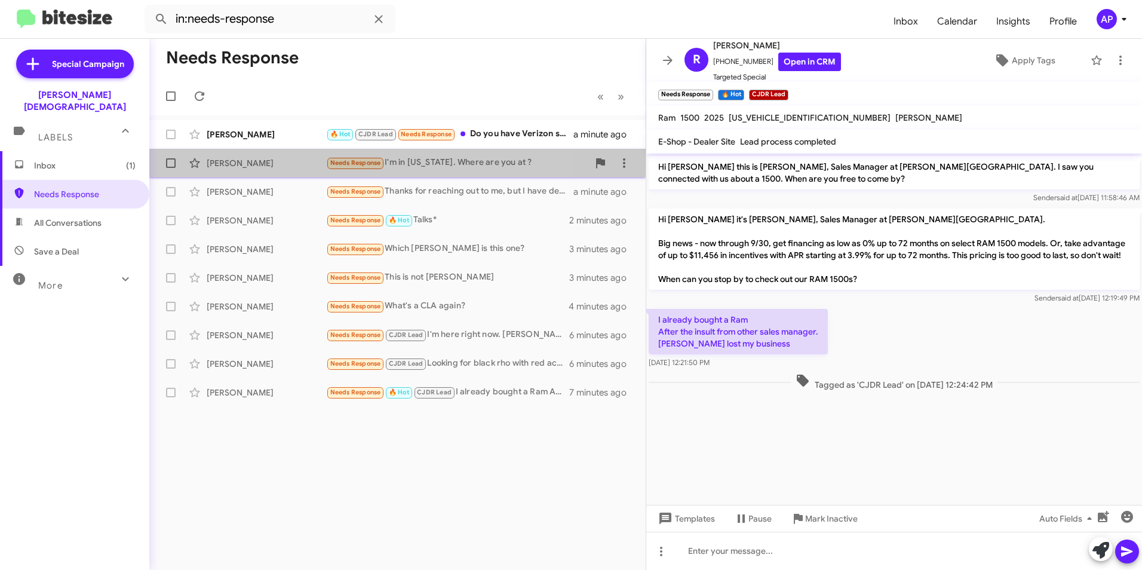
click at [230, 160] on div "Gianni Agurto" at bounding box center [266, 163] width 119 height 12
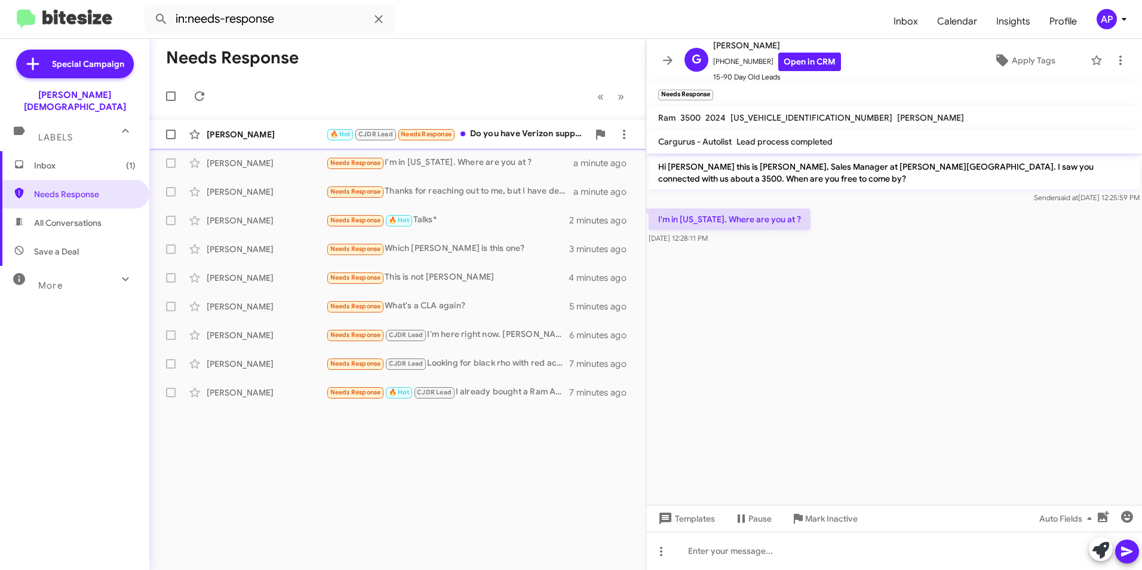
click at [242, 135] on div "[PERSON_NAME]" at bounding box center [266, 134] width 119 height 12
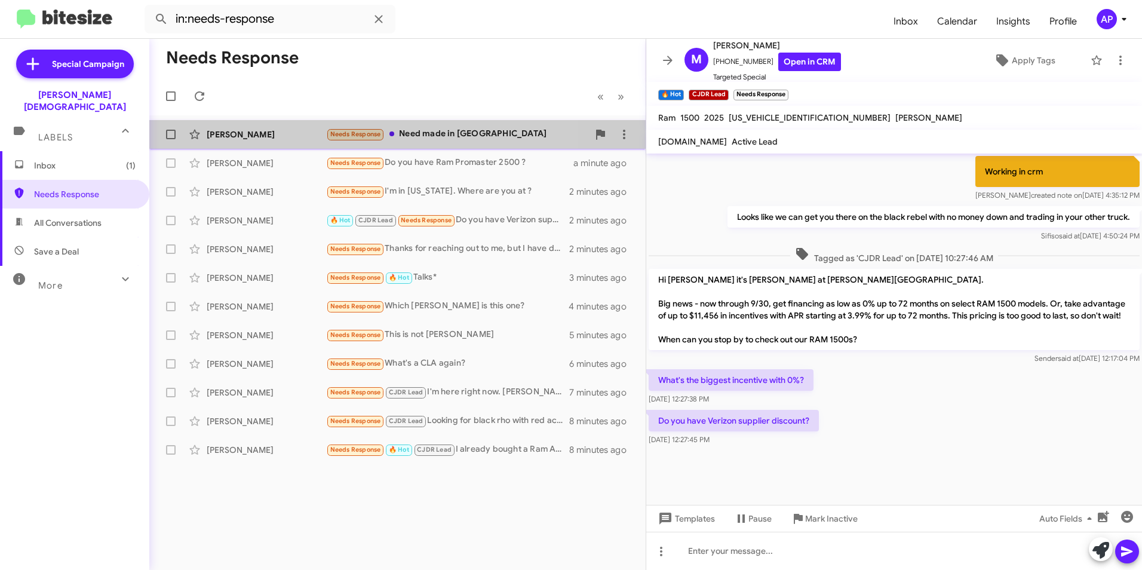
click at [232, 131] on div "Eric Hart" at bounding box center [266, 134] width 119 height 12
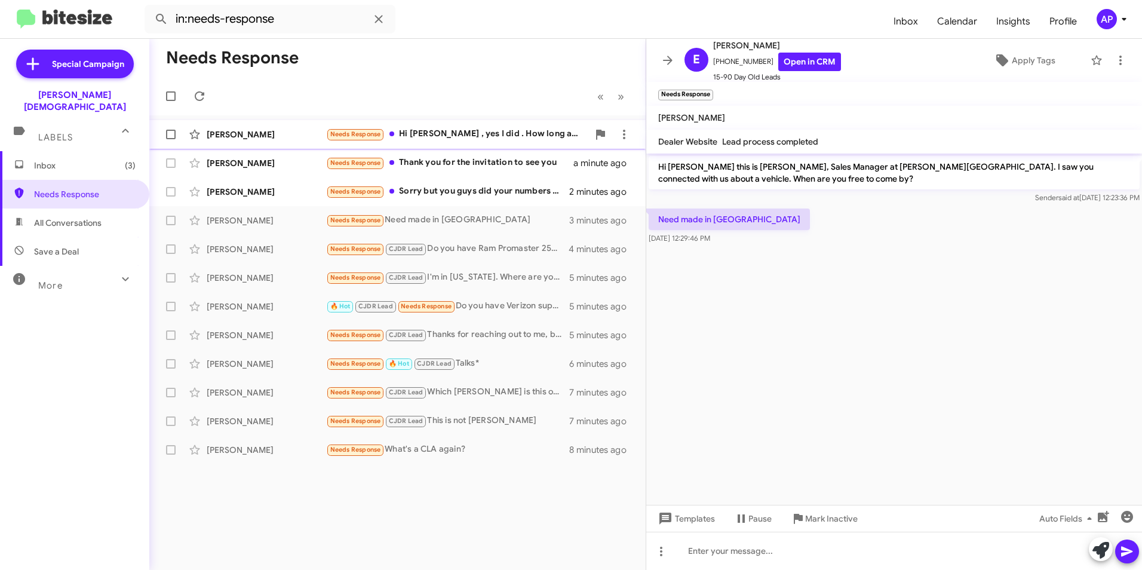
click at [225, 131] on div "Jimmy Borivong" at bounding box center [266, 134] width 119 height 12
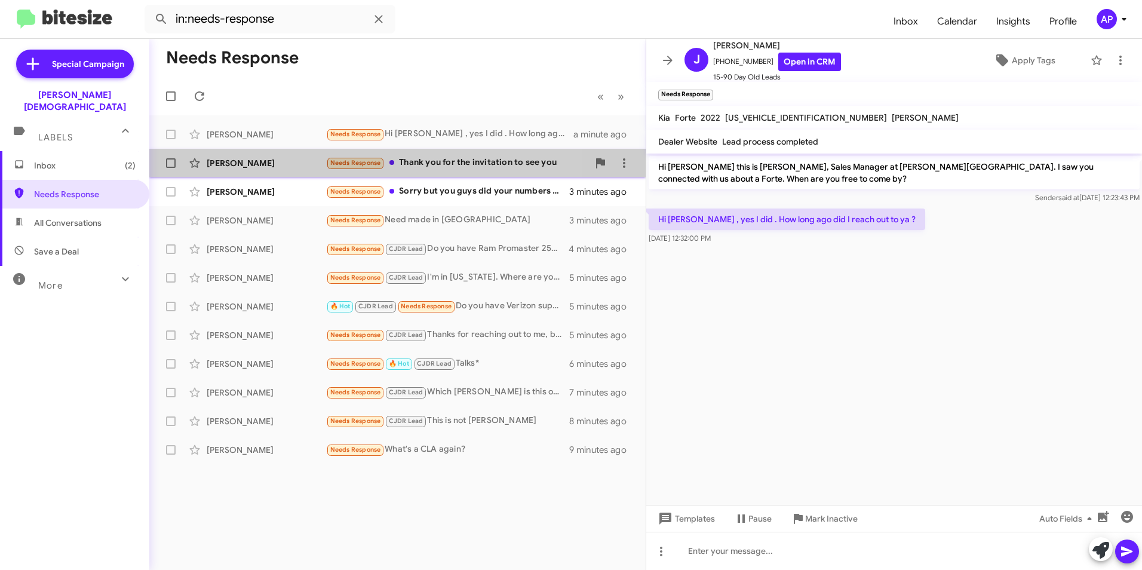
click at [235, 165] on div "Jahoda Diane" at bounding box center [266, 163] width 119 height 12
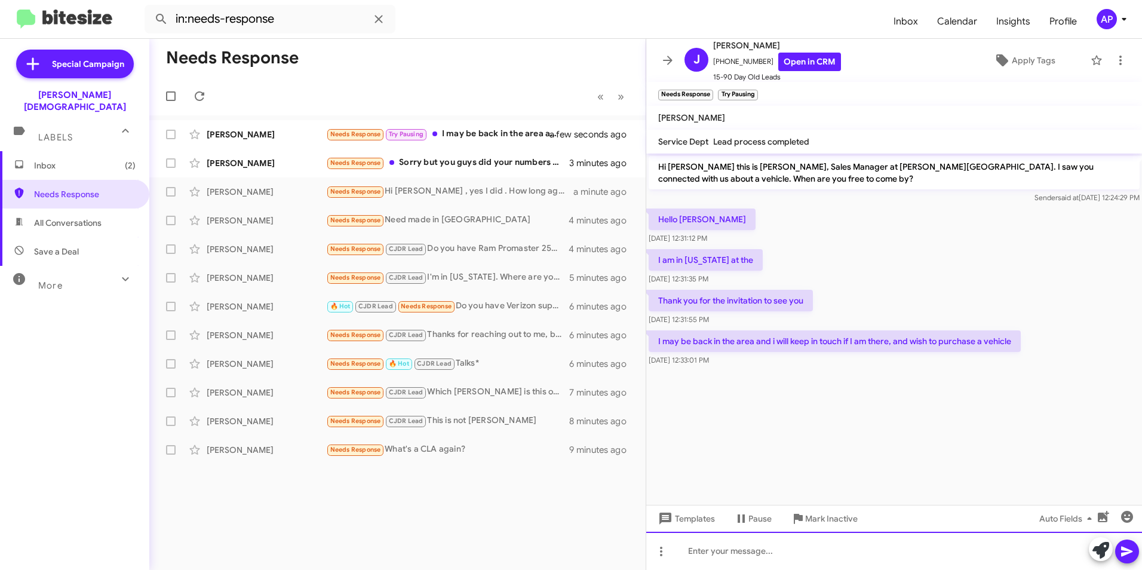
click at [757, 550] on div at bounding box center [894, 551] width 496 height 38
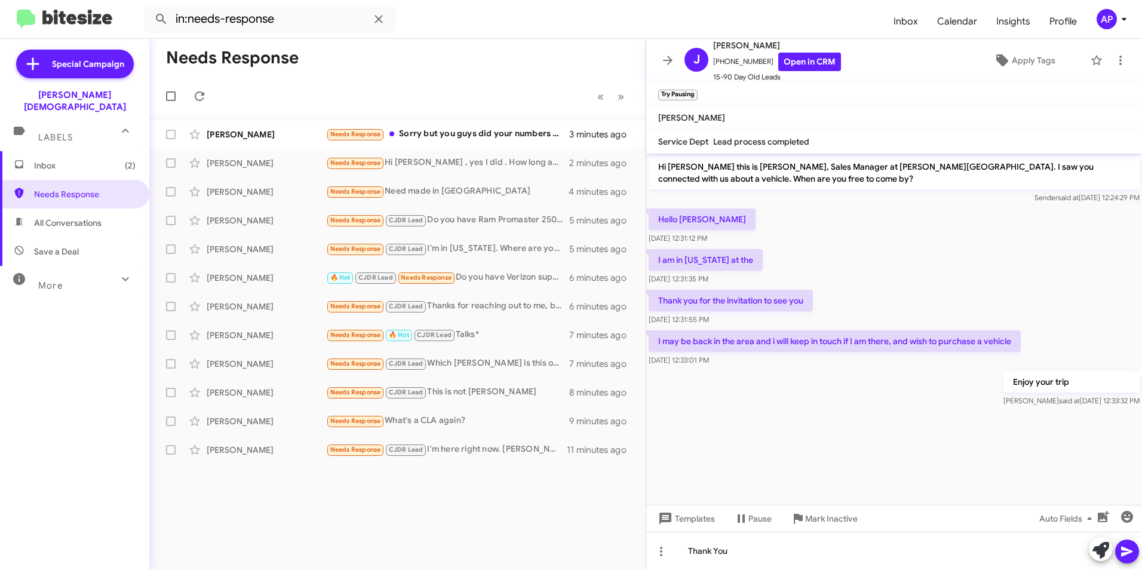
click at [1118, 551] on button at bounding box center [1128, 552] width 24 height 24
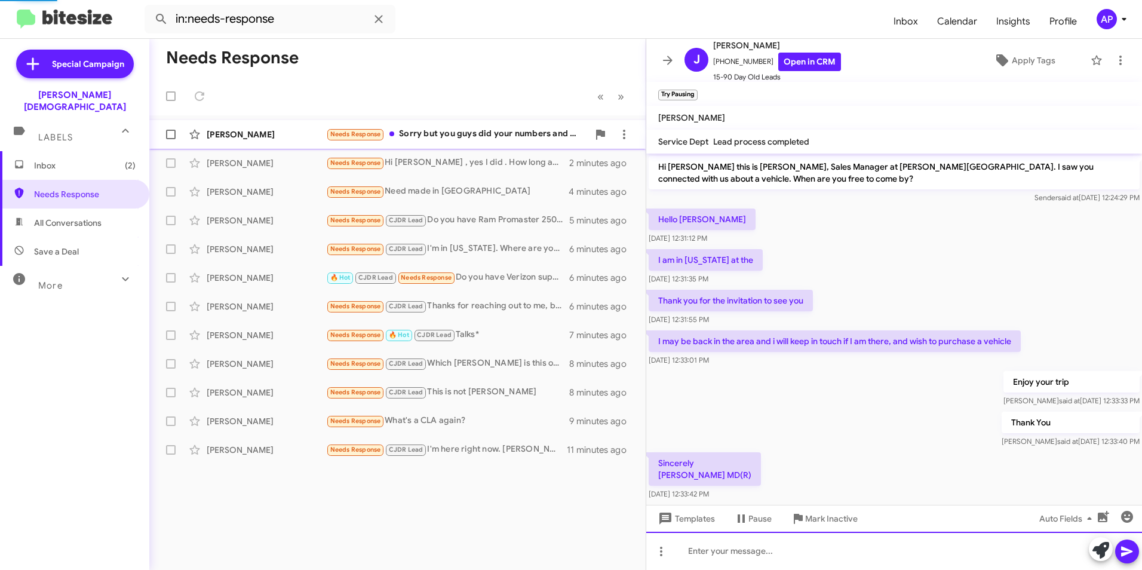
scroll to position [22, 0]
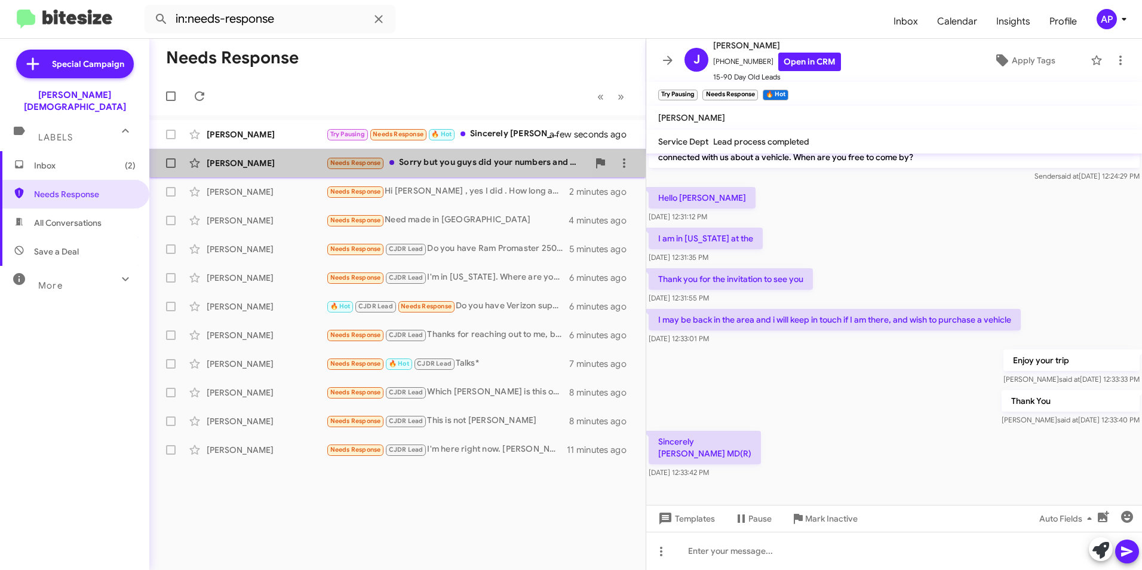
click at [240, 164] on div "Jimmy Morales" at bounding box center [266, 163] width 119 height 12
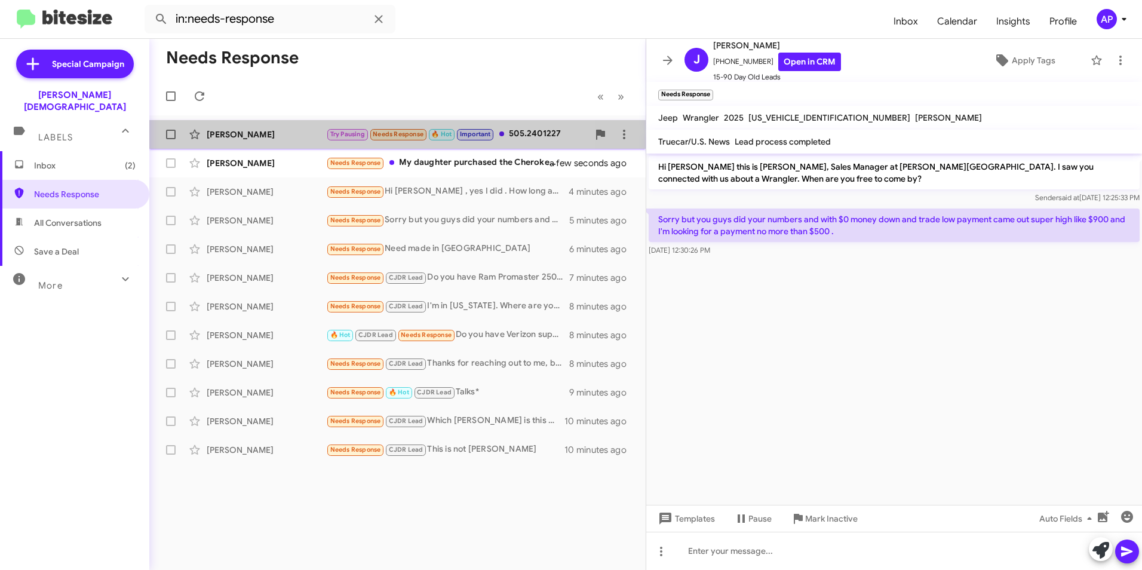
click at [241, 133] on div "Jahoda Diane" at bounding box center [266, 134] width 119 height 12
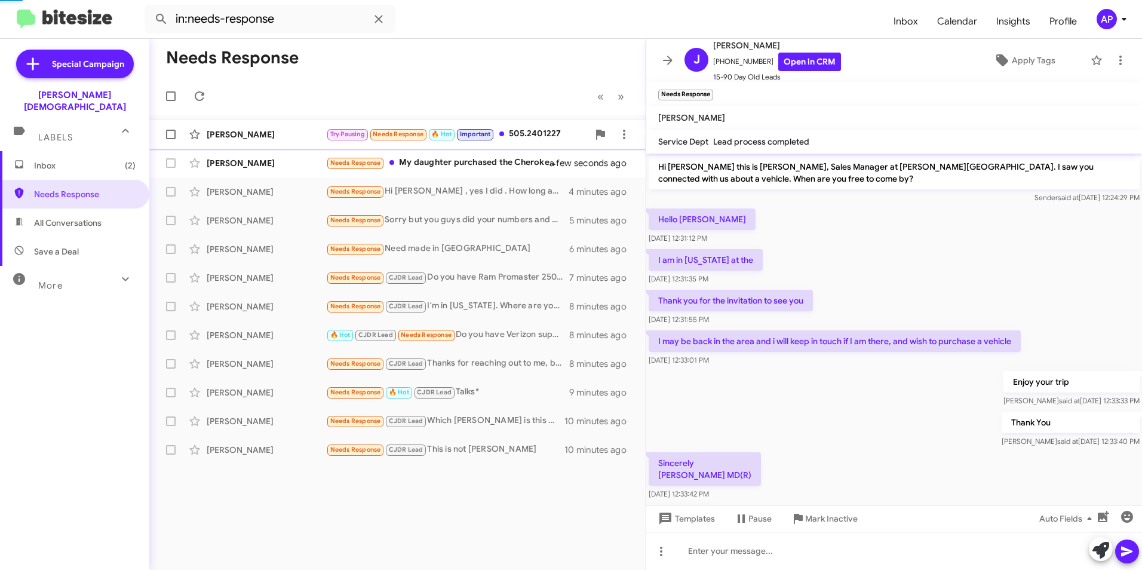
scroll to position [196, 0]
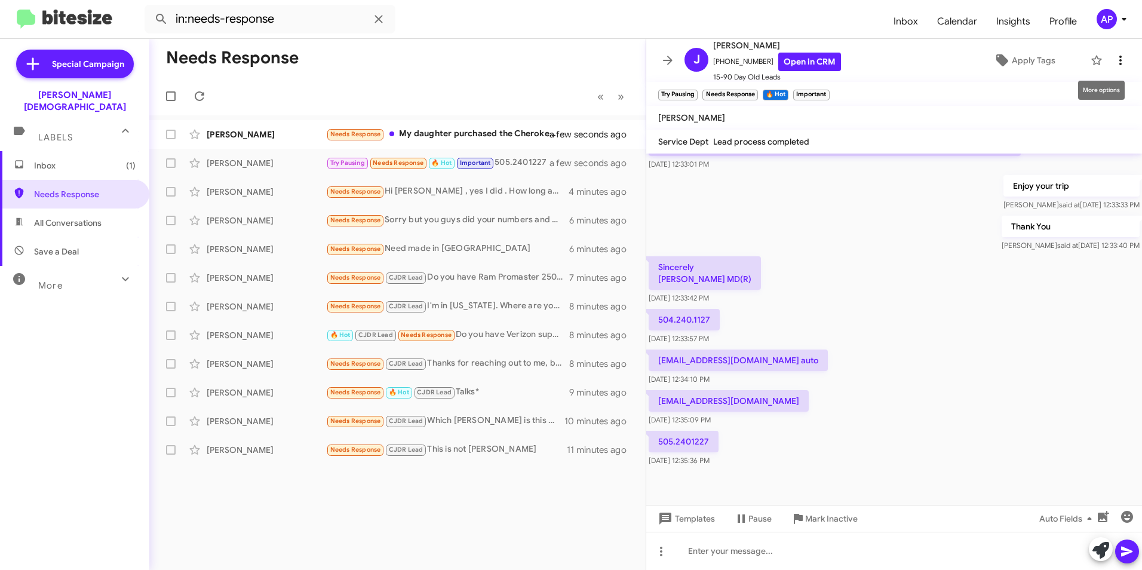
click at [1114, 58] on icon at bounding box center [1121, 60] width 14 height 14
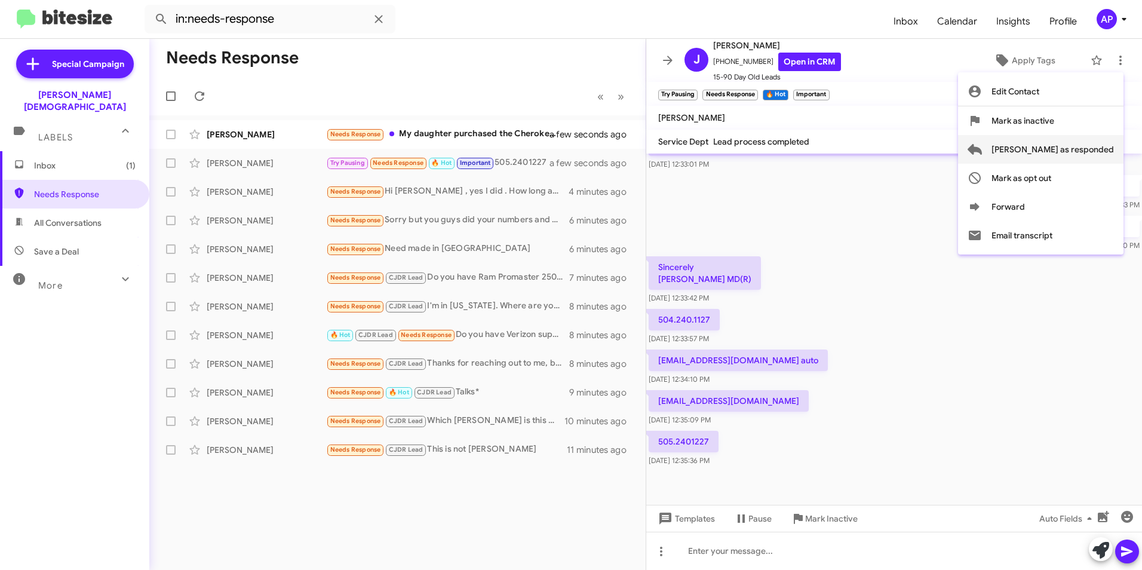
click at [1056, 151] on span "Mark as responded" at bounding box center [1053, 149] width 122 height 29
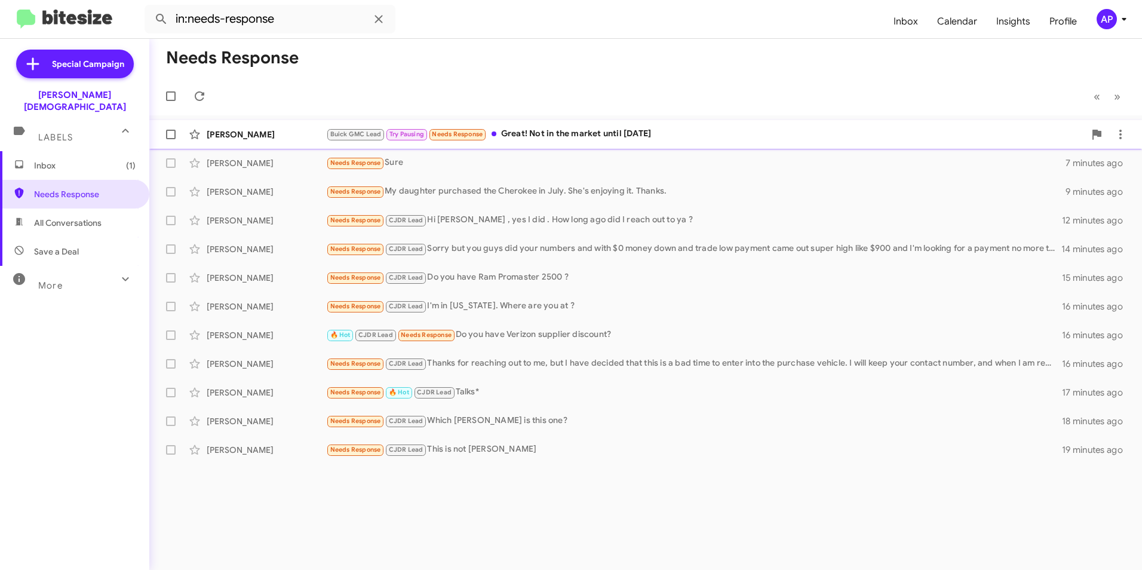
click at [231, 133] on div "Eric Hart" at bounding box center [266, 134] width 119 height 12
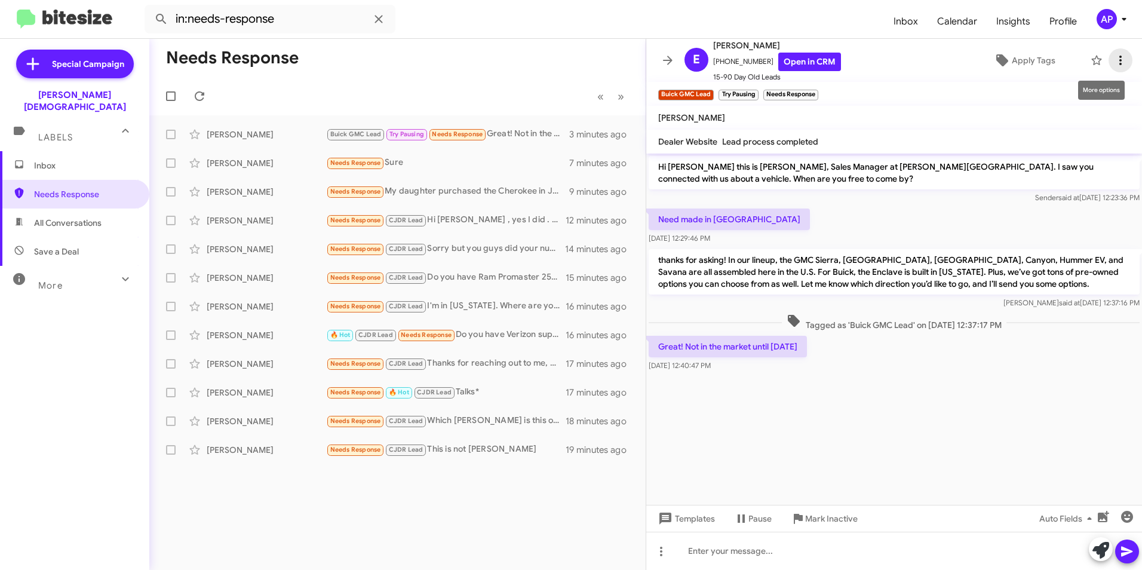
click at [1114, 60] on icon at bounding box center [1121, 60] width 14 height 14
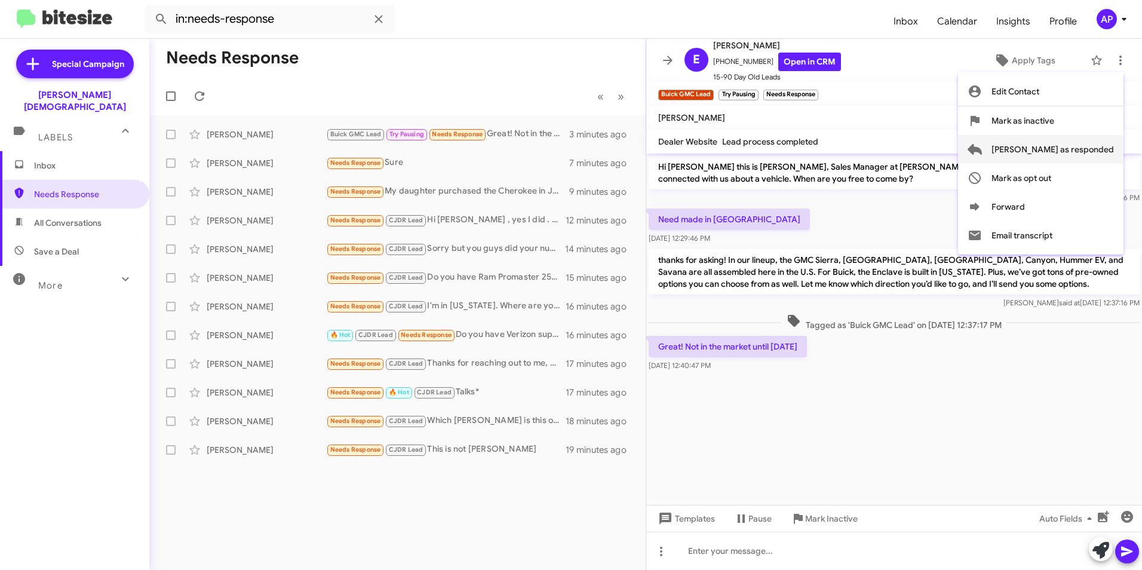
click at [1062, 148] on span "Mark as responded" at bounding box center [1053, 149] width 122 height 29
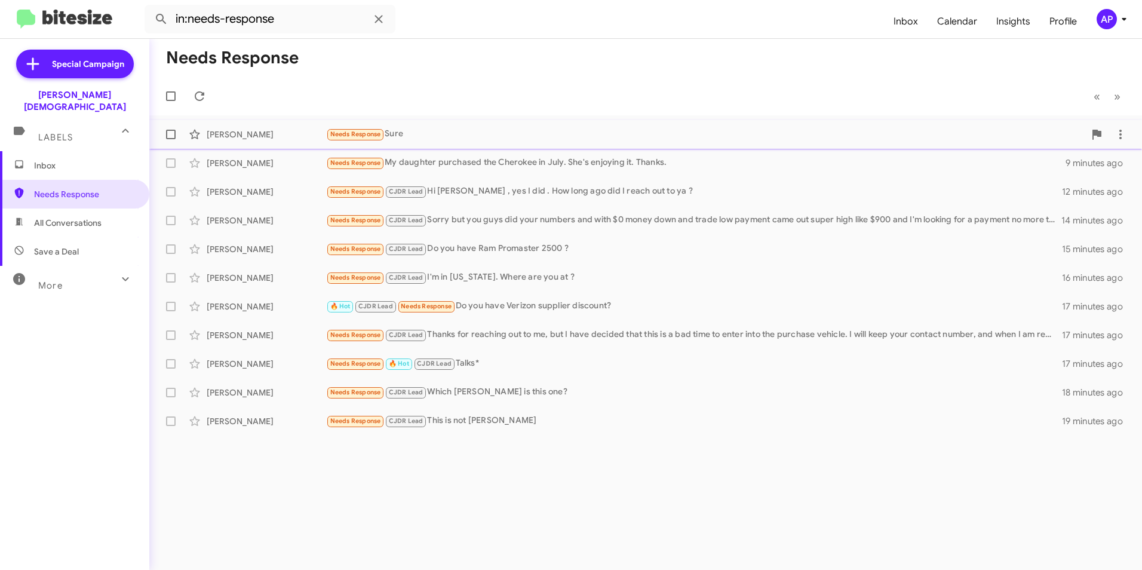
click at [227, 132] on div "Martez Stone" at bounding box center [266, 134] width 119 height 12
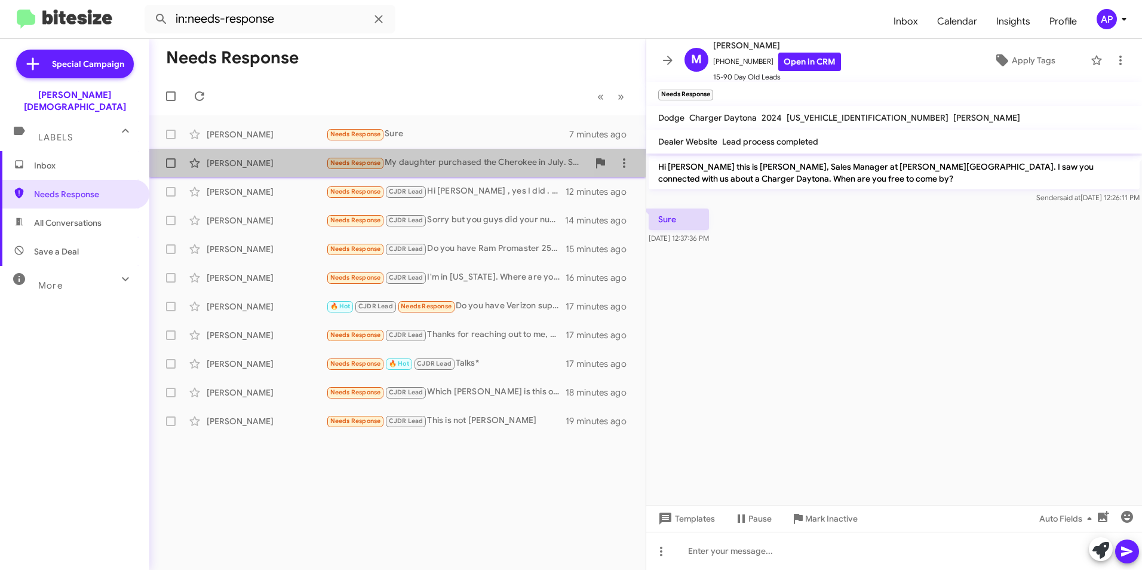
click at [241, 161] on div "Harold Jackson" at bounding box center [266, 163] width 119 height 12
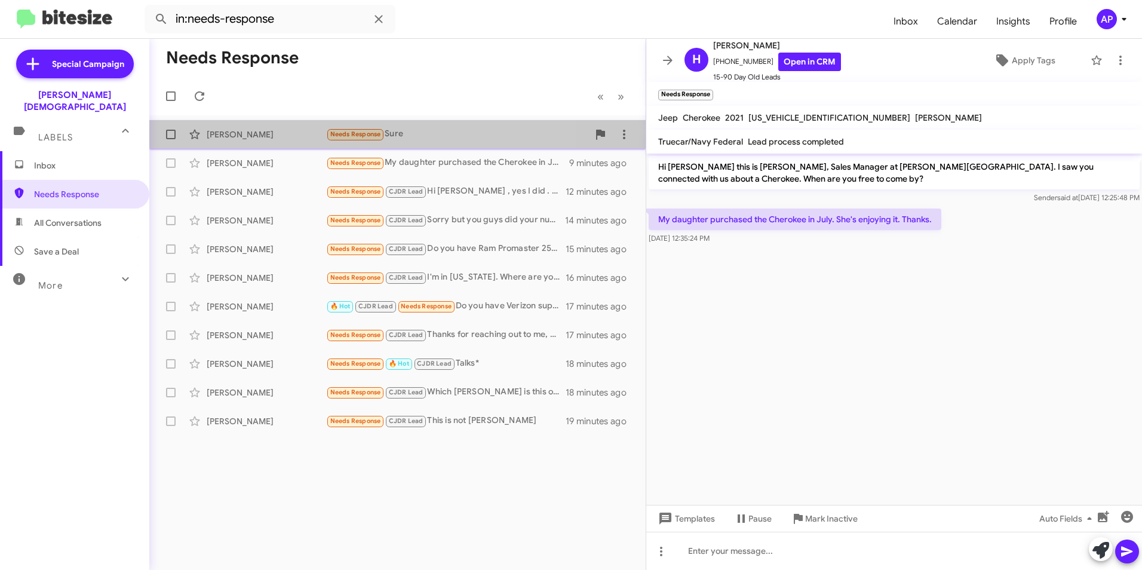
click at [232, 131] on div "Martez Stone" at bounding box center [266, 134] width 119 height 12
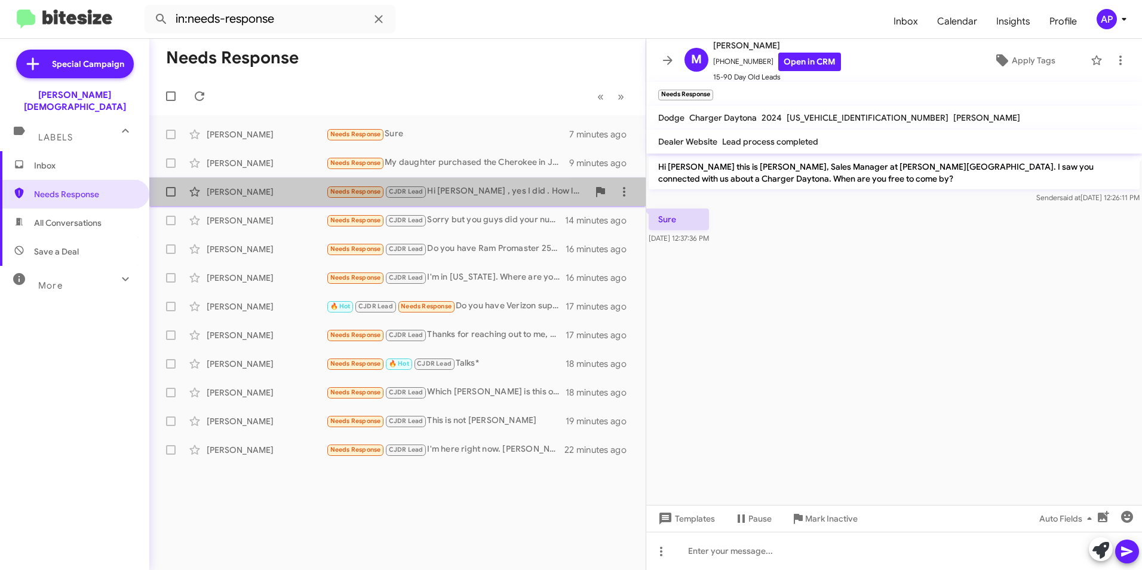
click at [229, 186] on div "Jimmy Borivong" at bounding box center [266, 192] width 119 height 12
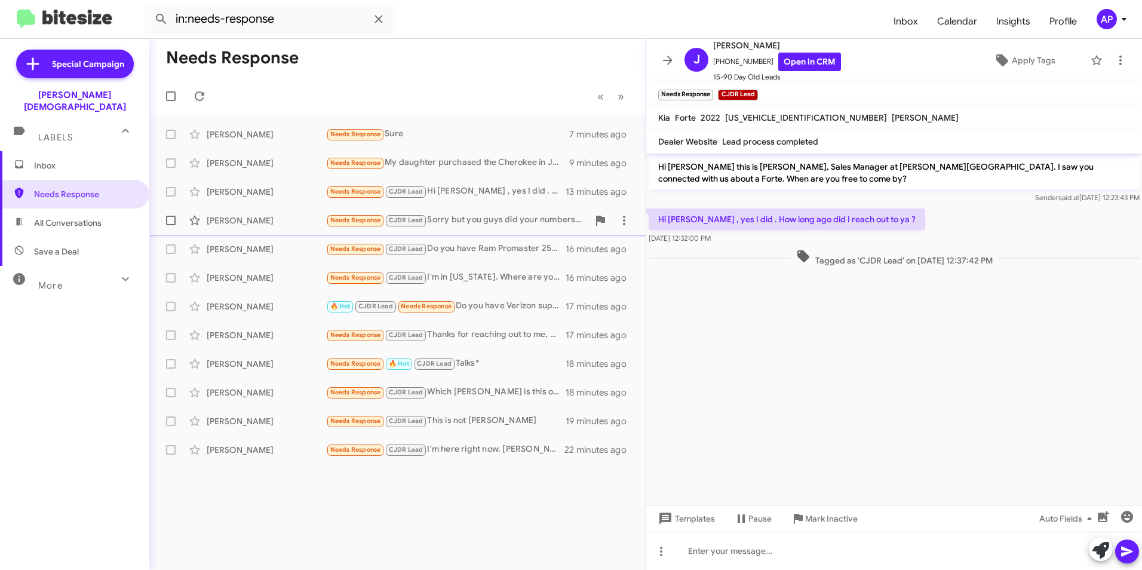
click at [226, 217] on div "Jimmy Morales" at bounding box center [266, 220] width 119 height 12
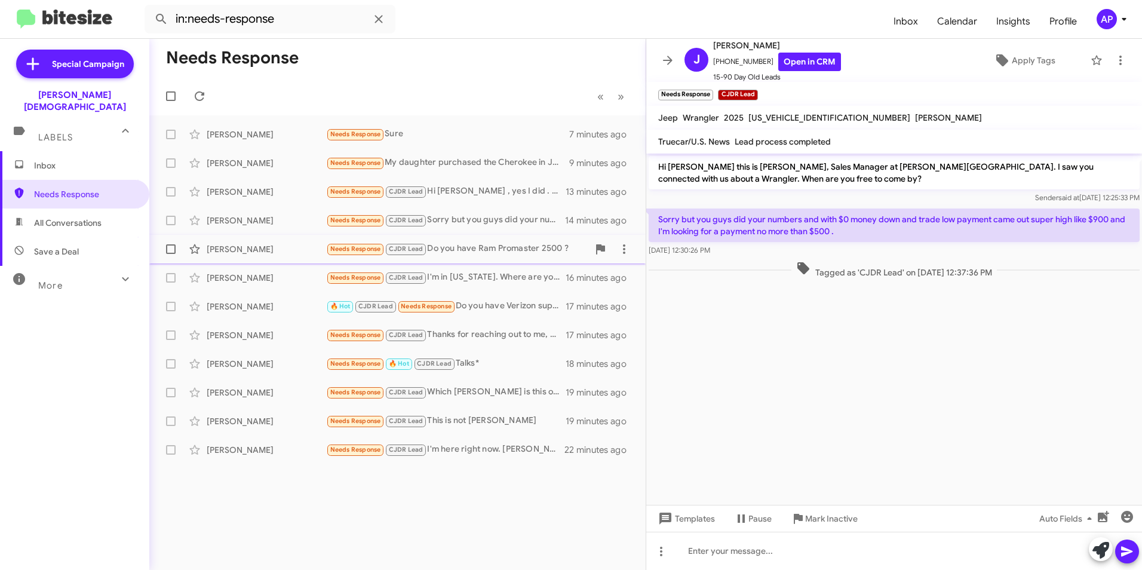
click at [223, 244] on div "Youssef Awad" at bounding box center [266, 249] width 119 height 12
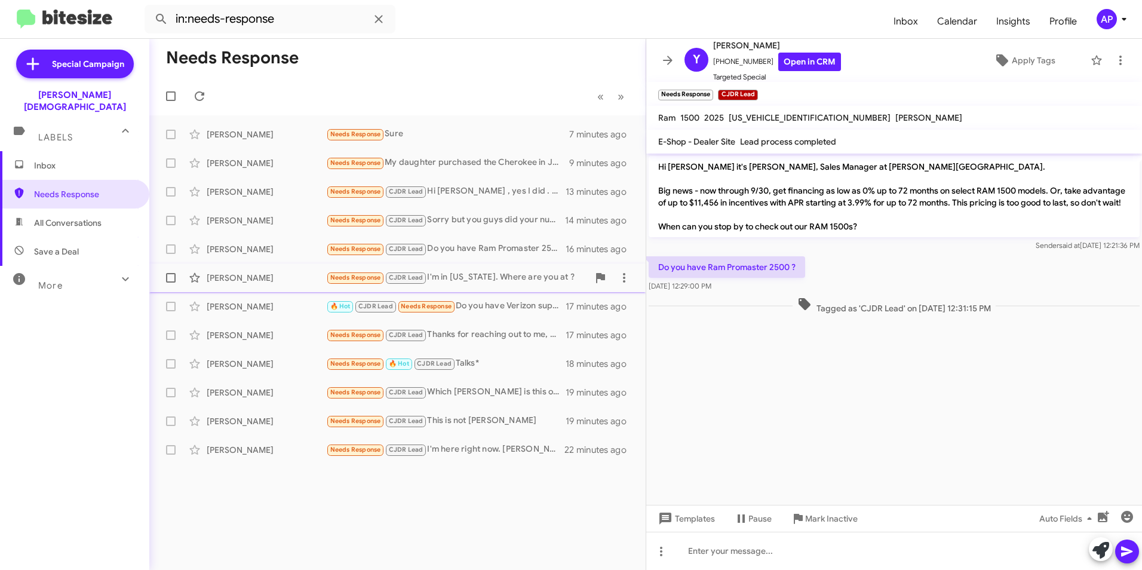
click at [217, 276] on div "Gianni Agurto" at bounding box center [266, 278] width 119 height 12
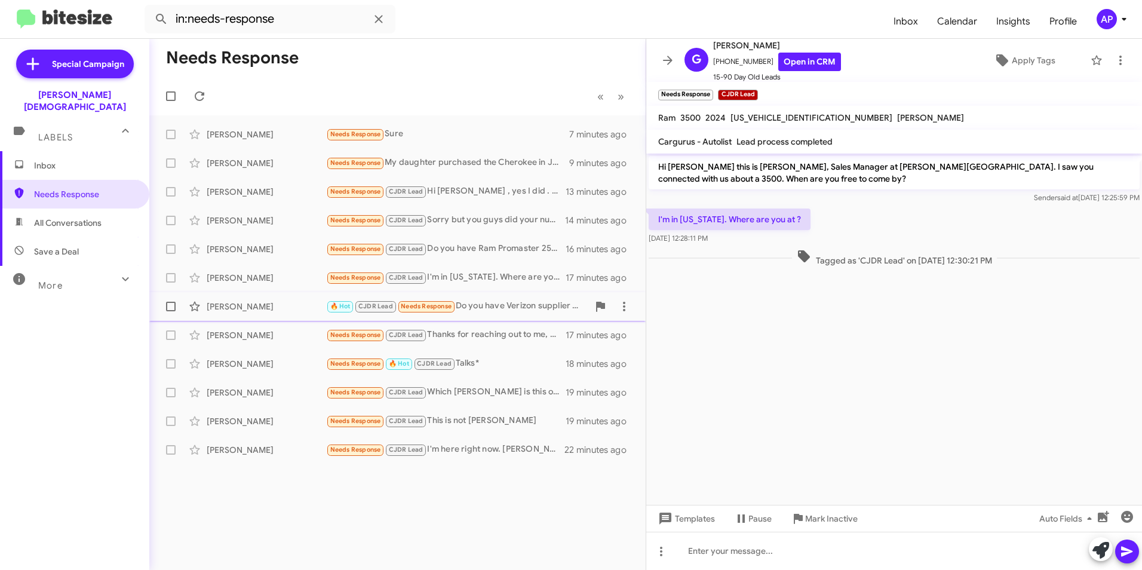
click at [220, 300] on div "Michael Frattallone 🔥 Hot CJDR Lead Needs Response Do you have Verizon supplier…" at bounding box center [397, 307] width 477 height 24
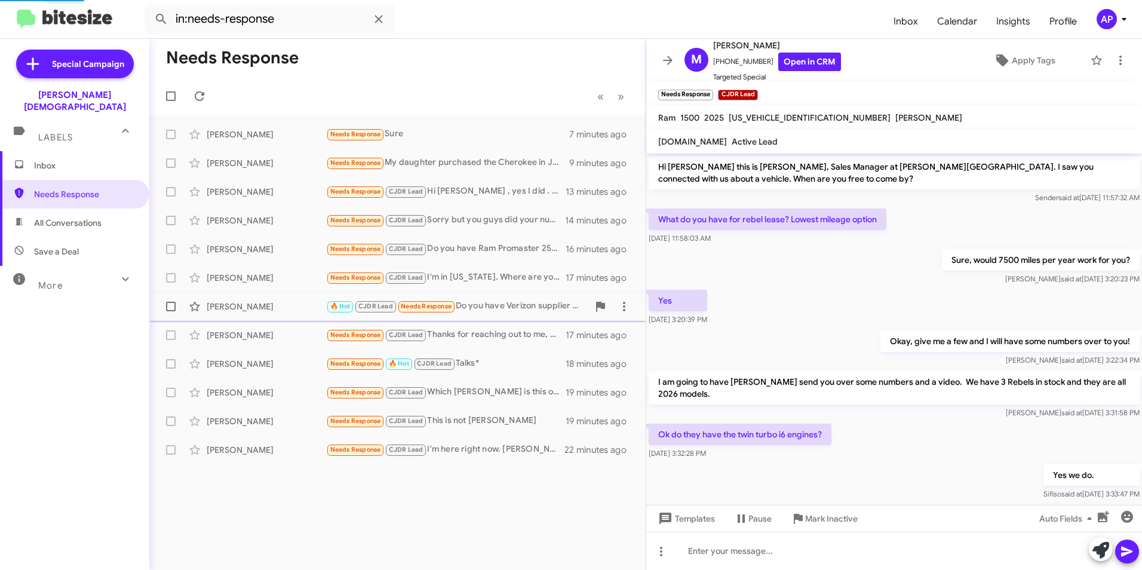
scroll to position [564, 0]
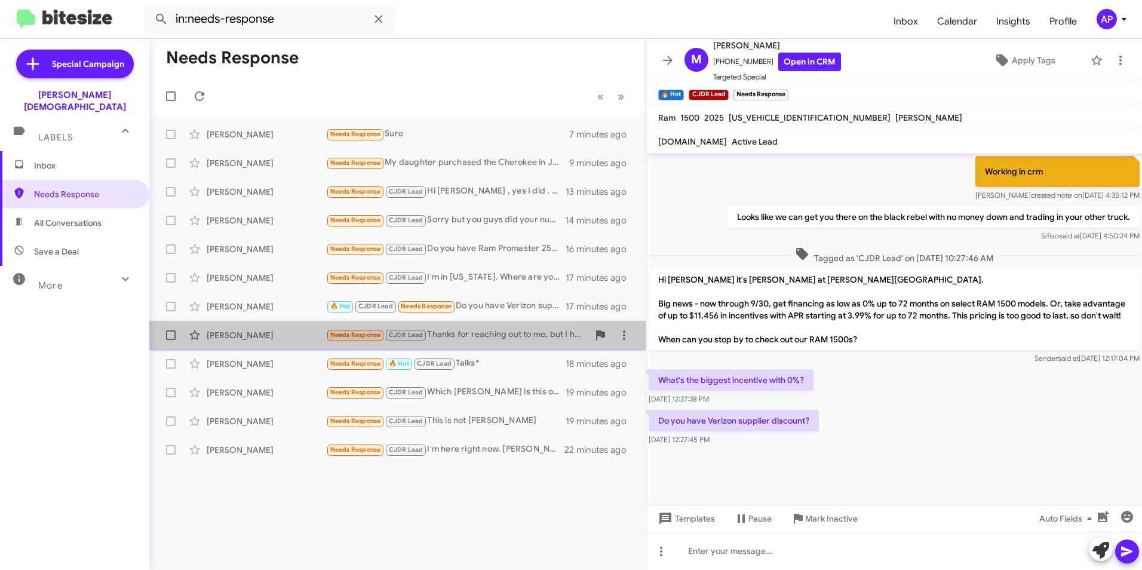
click at [233, 330] on div "Shirl Gilberg Ii" at bounding box center [266, 335] width 119 height 12
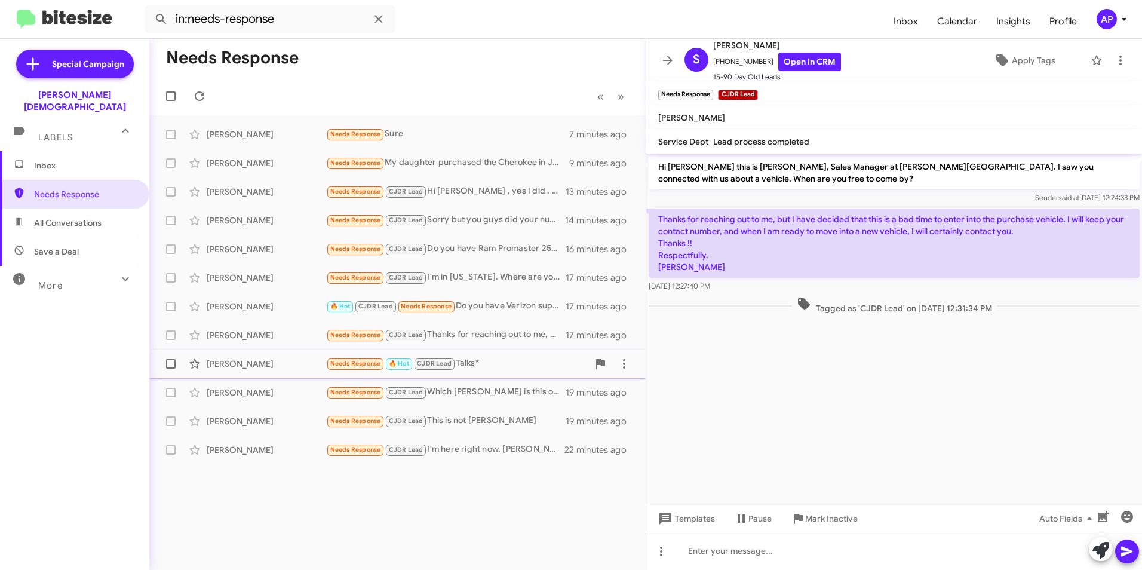
click at [218, 359] on div "John Rathbun" at bounding box center [266, 364] width 119 height 12
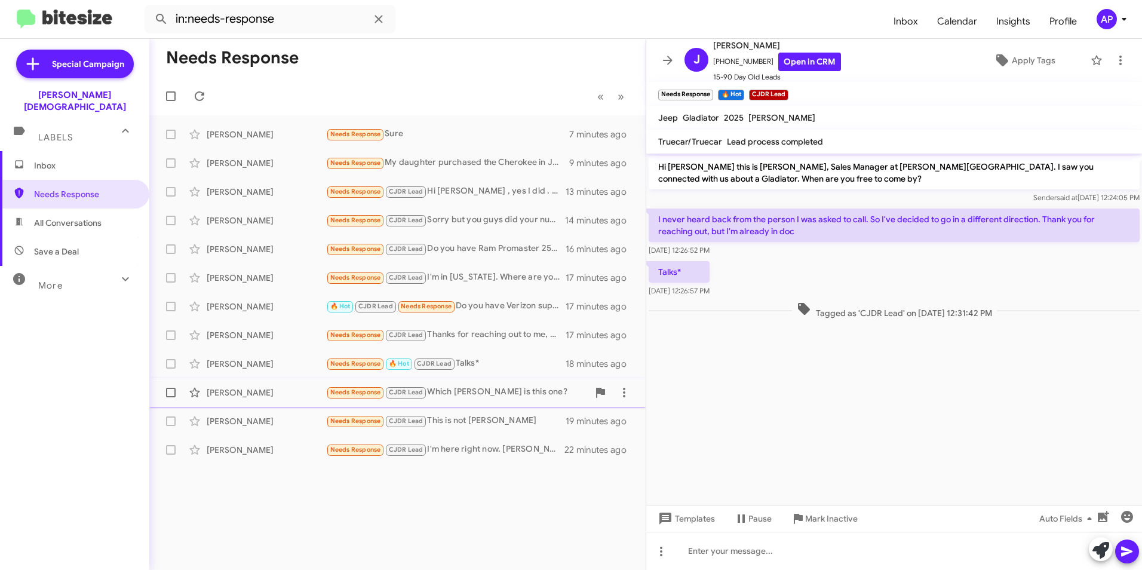
click at [223, 391] on div "Carolyne Amengual" at bounding box center [266, 393] width 119 height 12
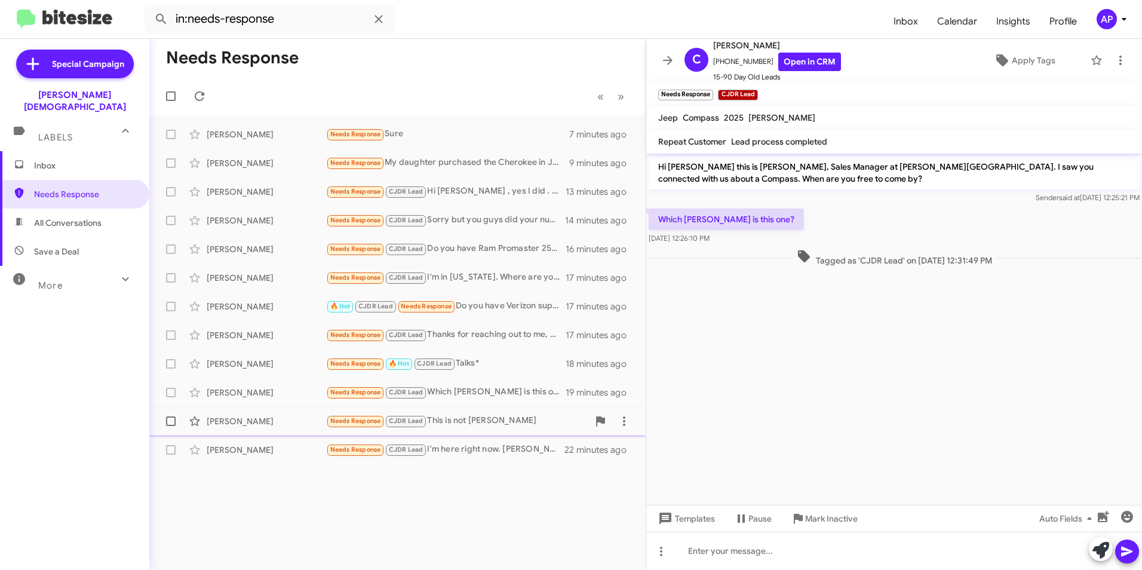
drag, startPoint x: 223, startPoint y: 391, endPoint x: 212, endPoint y: 414, distance: 25.9
click at [212, 414] on div "Jose Soltero Needs Response CJDR Lead This is not Jose 19 minutes ago" at bounding box center [397, 421] width 477 height 24
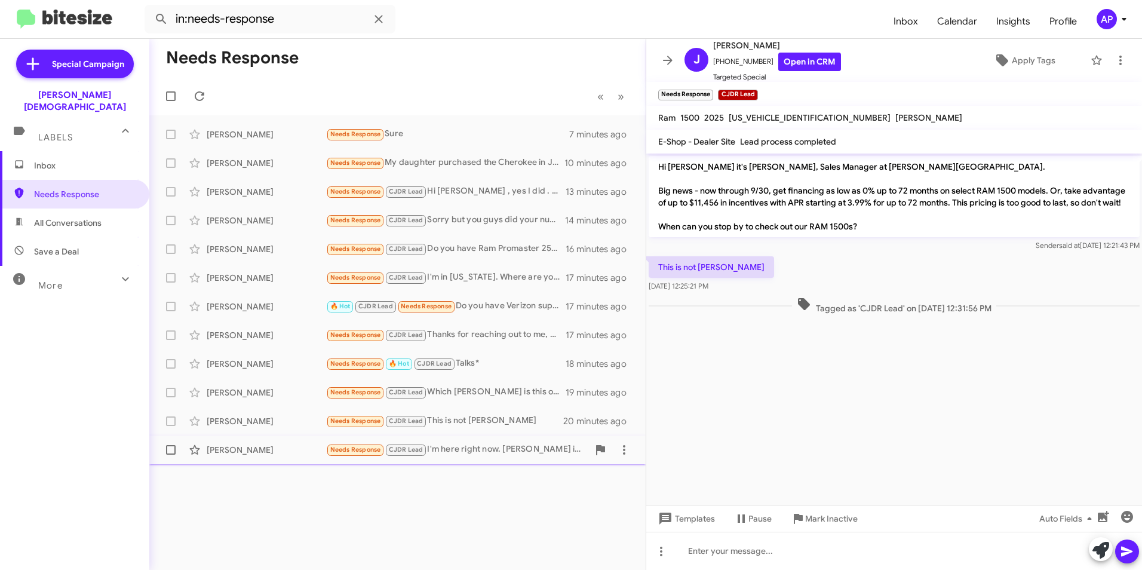
click at [222, 445] on div "Jason Raley" at bounding box center [266, 450] width 119 height 12
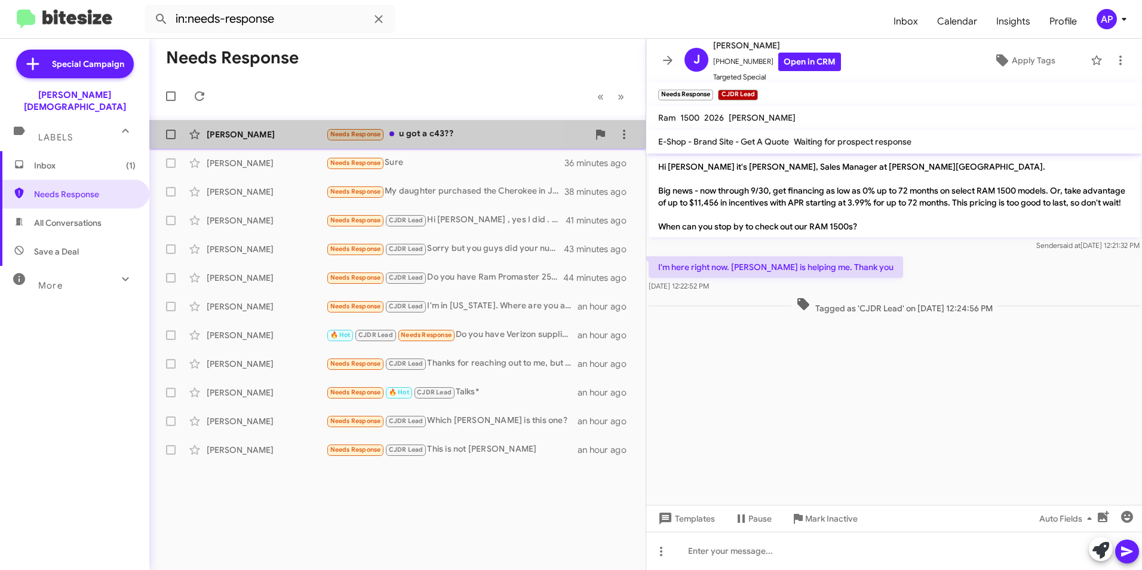
click at [225, 133] on div "Gustavo Mckercher" at bounding box center [266, 134] width 119 height 12
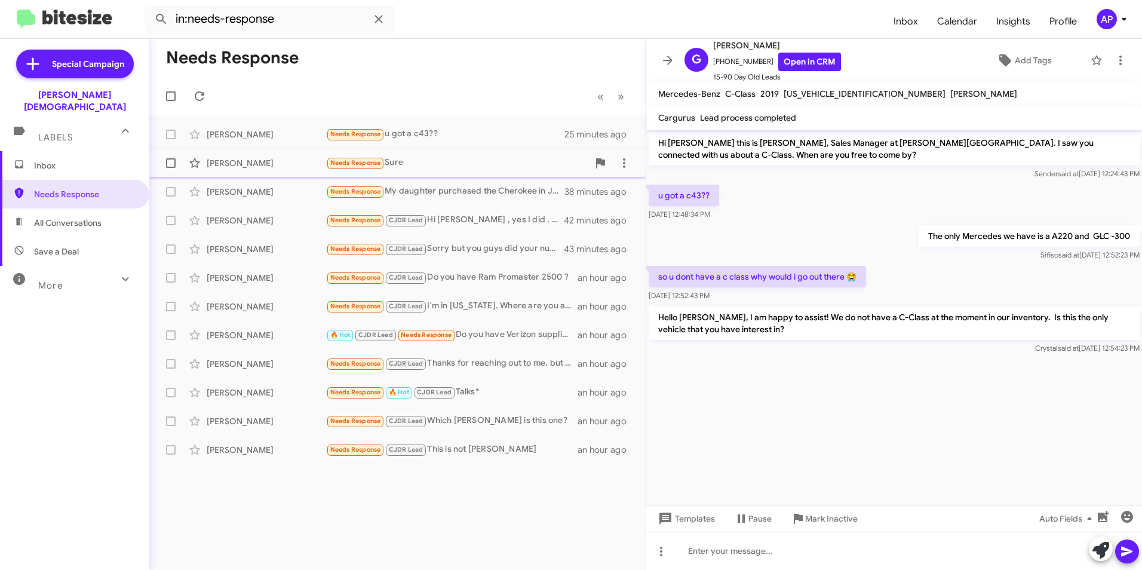
click at [229, 160] on div "Martez Stone" at bounding box center [266, 163] width 119 height 12
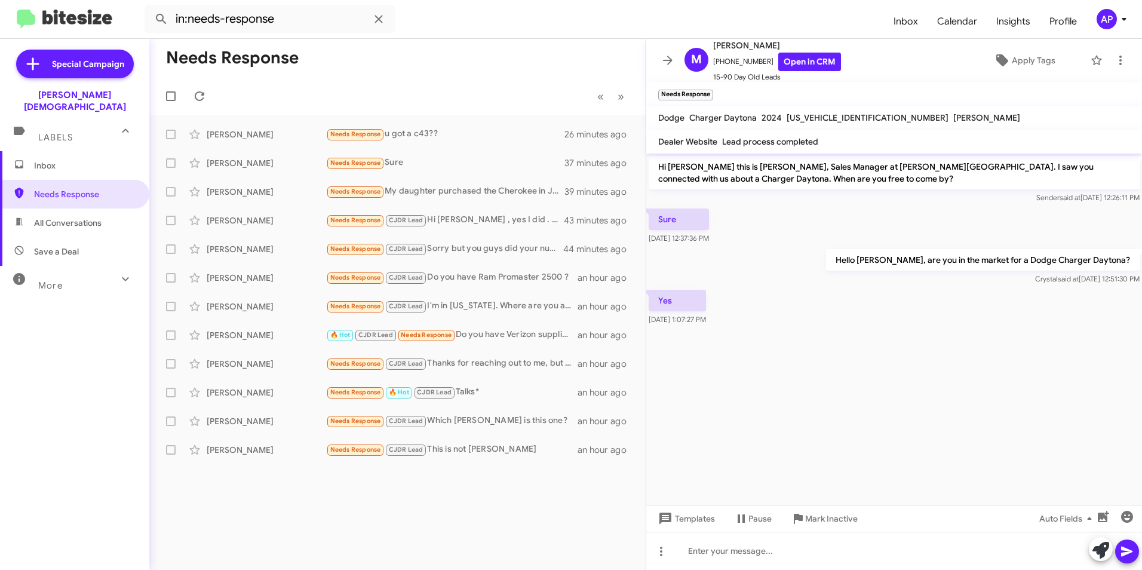
drag, startPoint x: 841, startPoint y: 369, endPoint x: 833, endPoint y: 369, distance: 7.8
click at [842, 369] on cdk-virtual-scroll-viewport "Hi Martez this is Crystal White, Sales Manager at Ferman Wesley Chapel. I saw y…" at bounding box center [894, 329] width 496 height 351
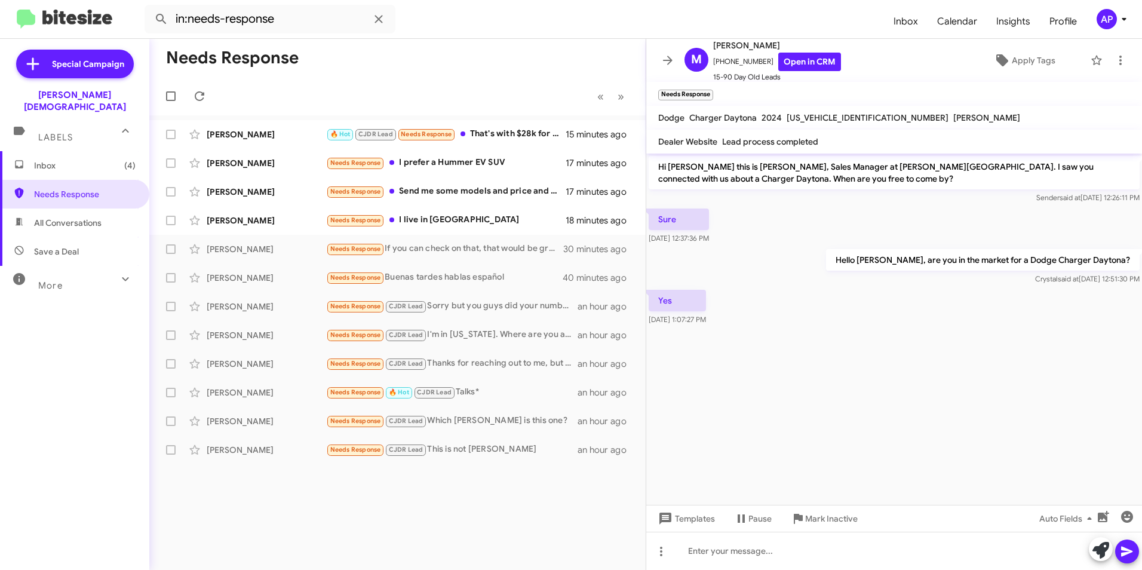
click at [386, 67] on mat-toolbar-row "Needs Response" at bounding box center [397, 58] width 497 height 38
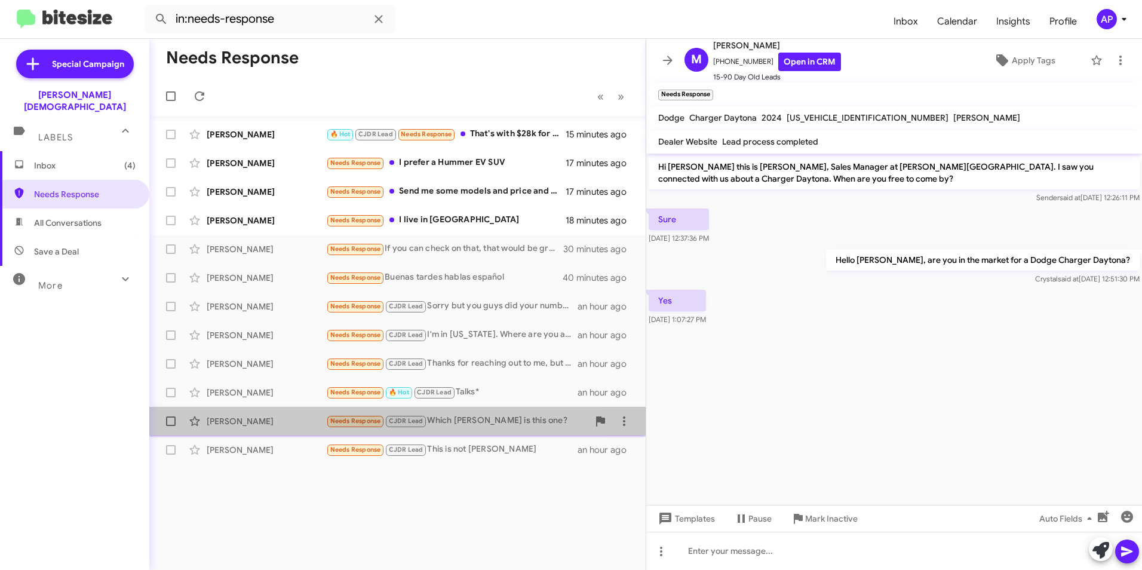
click at [246, 418] on div "Carolyne Amengual" at bounding box center [266, 421] width 119 height 12
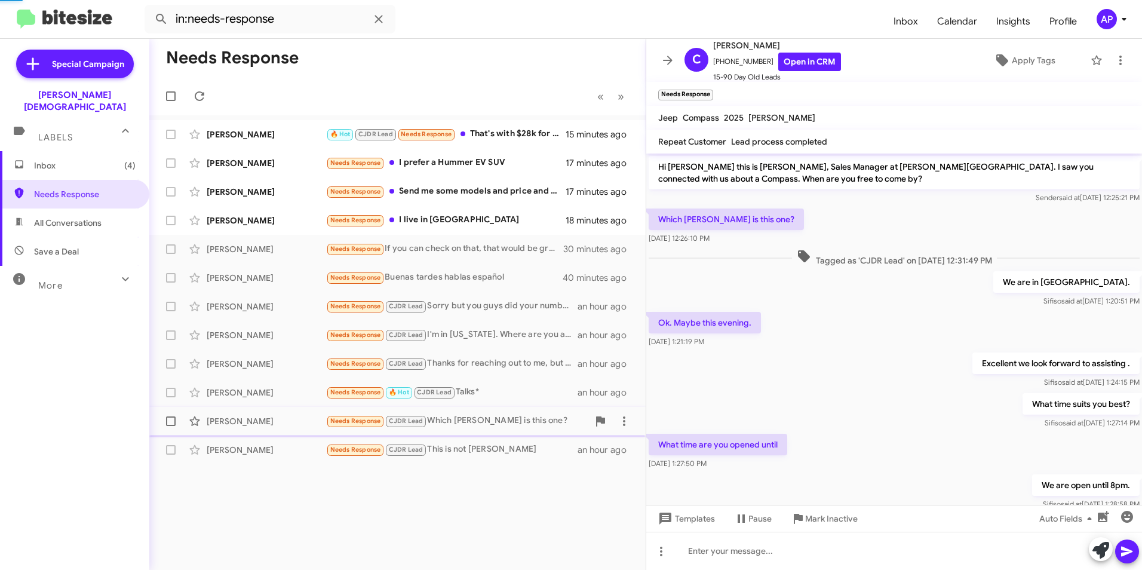
scroll to position [122, 0]
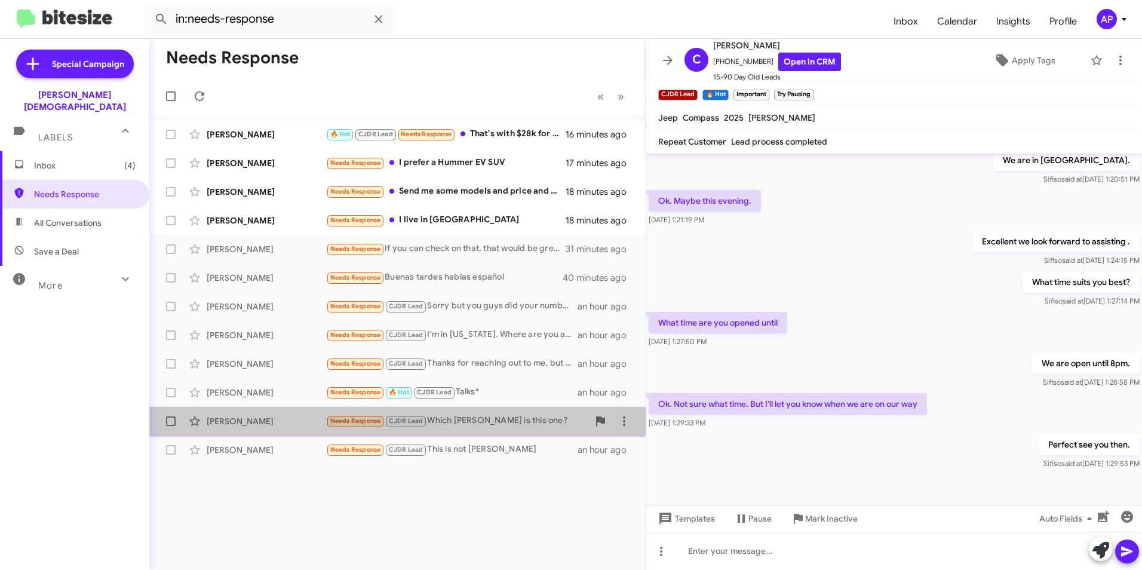
click at [253, 420] on div "Carolyne Amengual" at bounding box center [266, 421] width 119 height 12
click at [249, 419] on div "Carolyne Amengual" at bounding box center [266, 421] width 119 height 12
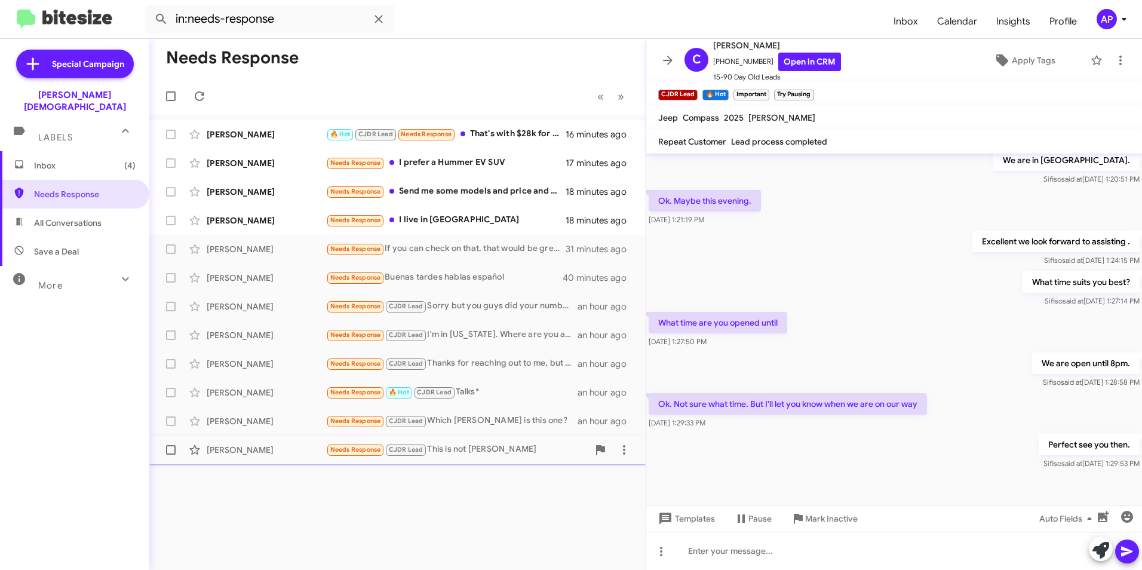
click at [234, 449] on div "Jose Soltero" at bounding box center [266, 450] width 119 height 12
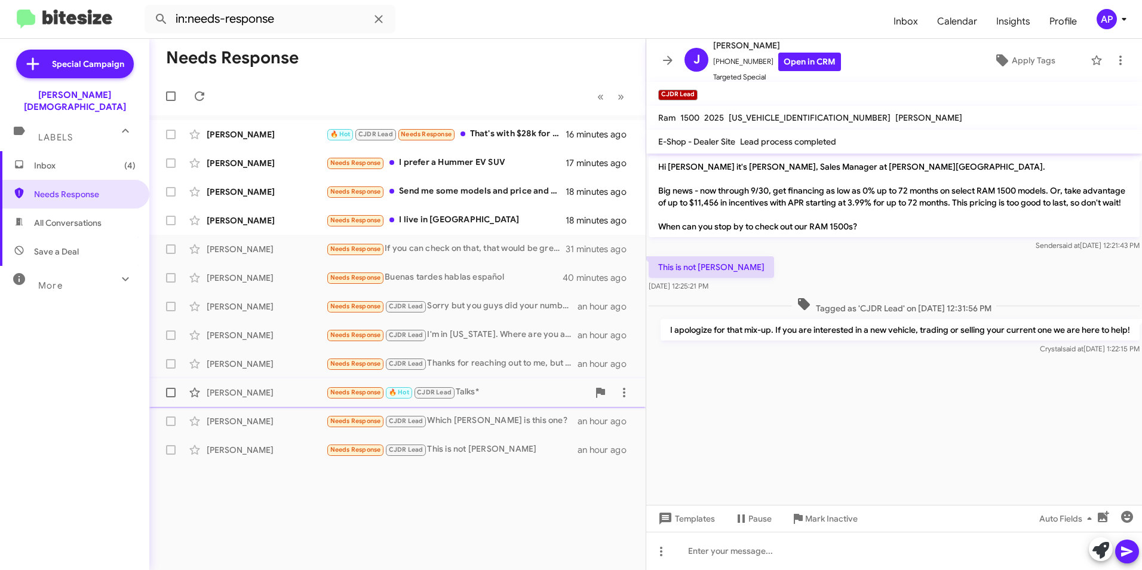
click at [232, 393] on div "John Rathbun" at bounding box center [266, 393] width 119 height 12
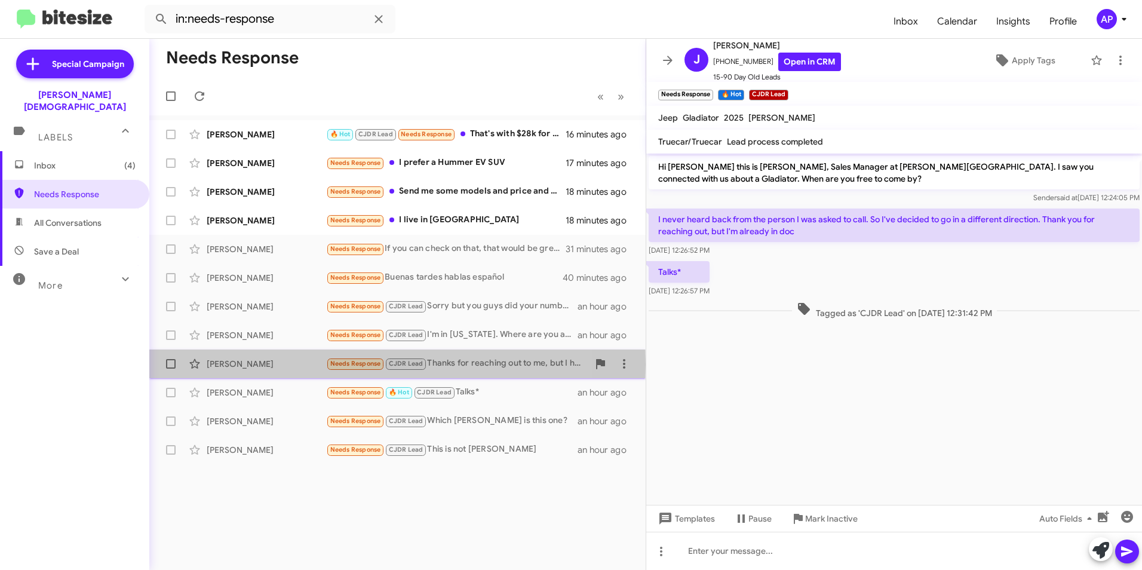
click at [241, 364] on div "Shirl Gilberg Ii" at bounding box center [266, 364] width 119 height 12
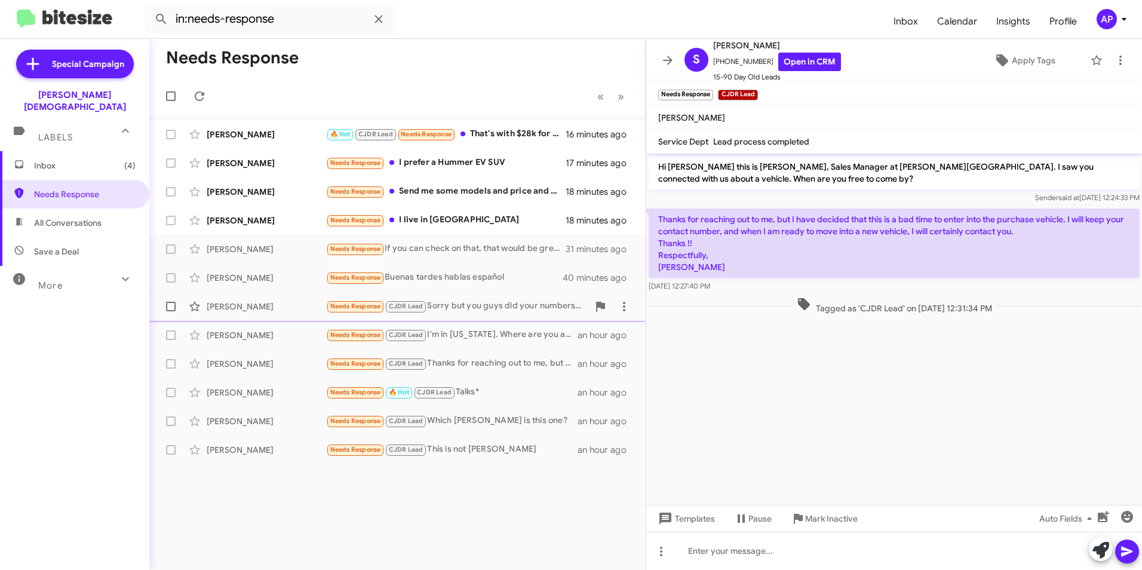
click at [222, 297] on div "Jimmy Morales Needs Response CJDR Lead Sorry but you guys did your numbers and …" at bounding box center [397, 307] width 477 height 24
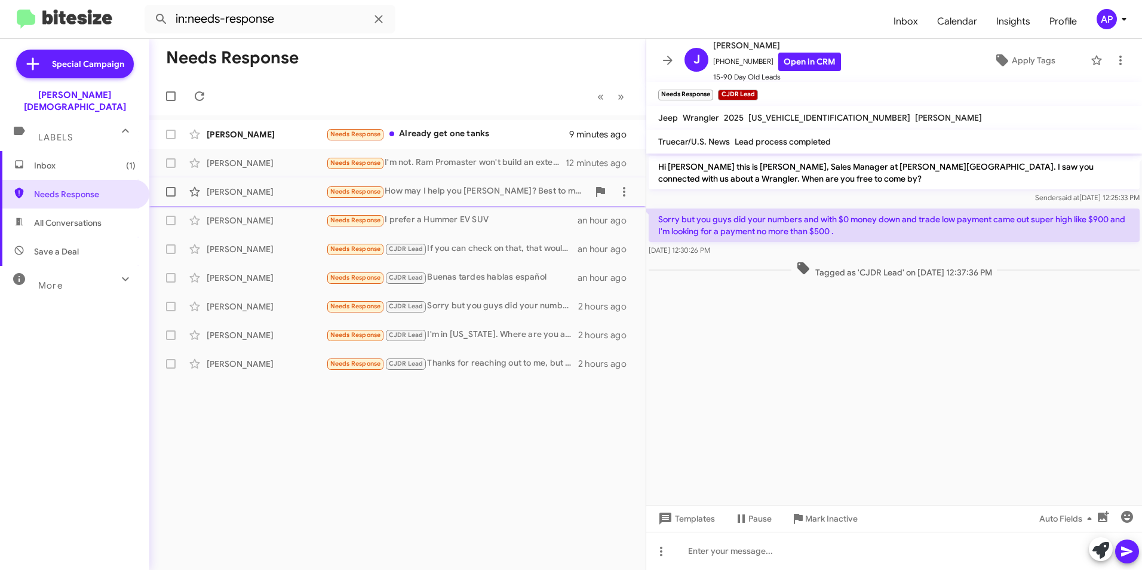
click at [255, 192] on div "Thomas Markoski" at bounding box center [266, 192] width 119 height 12
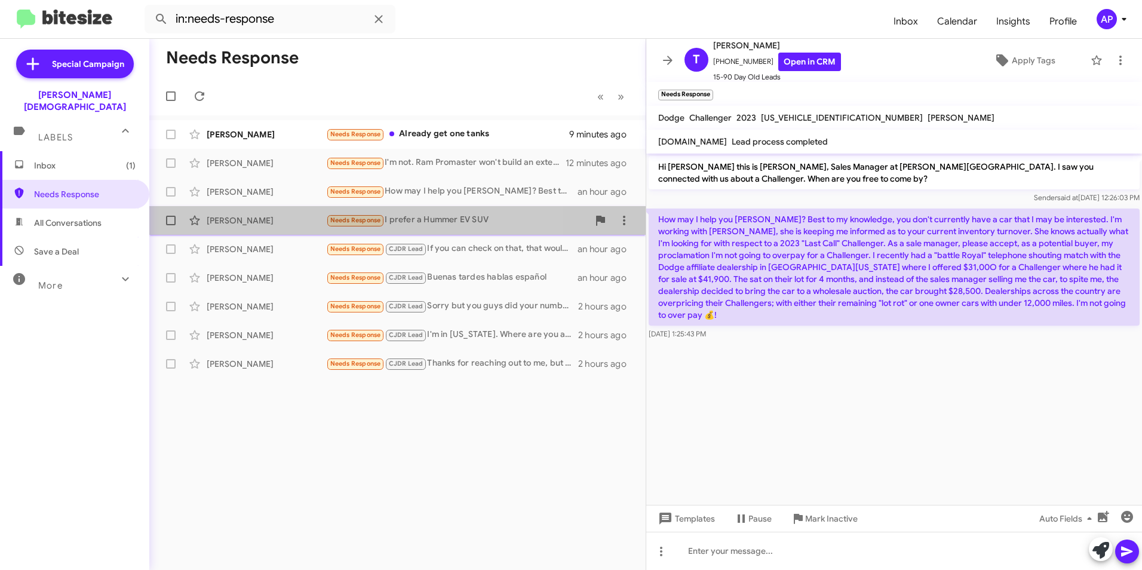
click at [225, 217] on div "Joshua Barnette" at bounding box center [266, 220] width 119 height 12
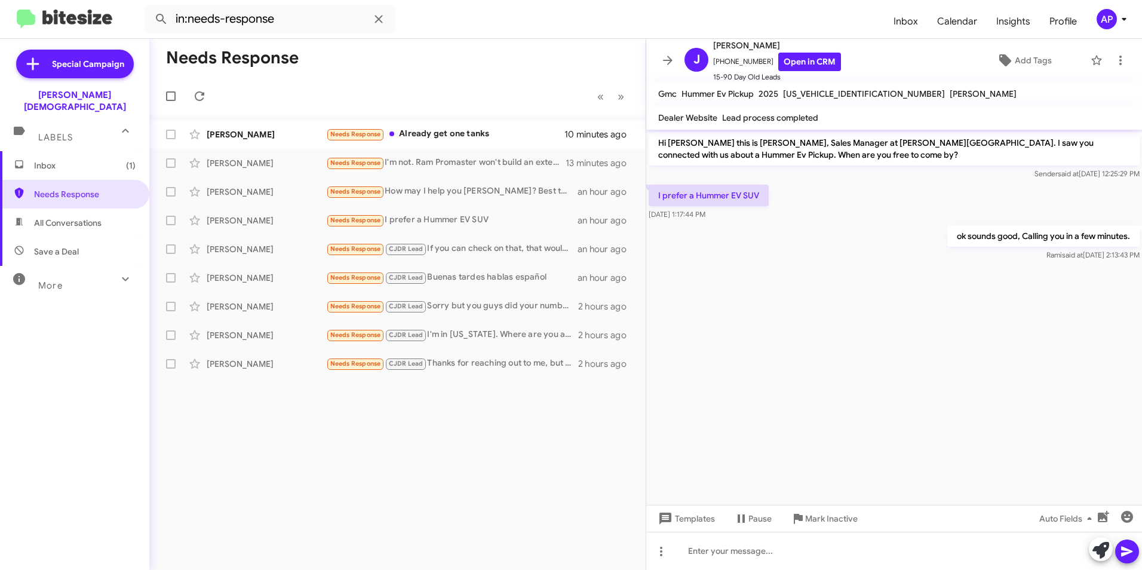
click at [885, 244] on div "ok sounds good, Calling you in a few minutes. Rami said at Sep 26, 2025, 2:13:4…" at bounding box center [894, 243] width 496 height 41
click at [801, 60] on link "Open in CRM" at bounding box center [810, 62] width 63 height 19
click at [53, 188] on span "Needs Response" at bounding box center [85, 194] width 102 height 12
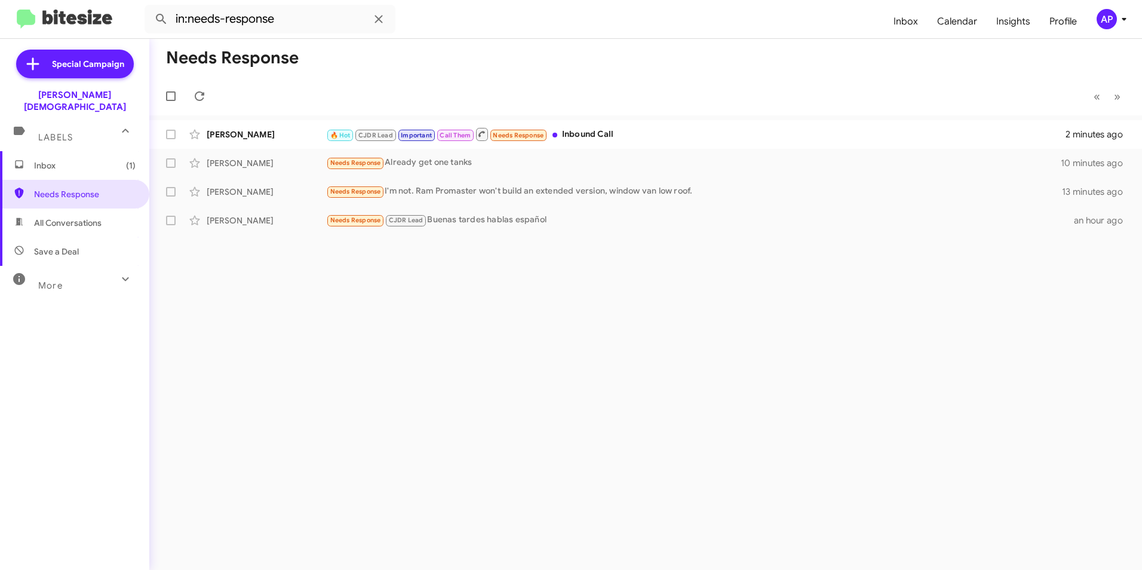
click at [630, 298] on div "Needs Response « Previous » Next Michael Frattallone 🔥 Hot CJDR Lead Important …" at bounding box center [645, 304] width 993 height 531
click at [645, 289] on div "Needs Response « Previous » Next Michael Frattallone 🔥 Hot CJDR Lead Important …" at bounding box center [645, 304] width 993 height 531
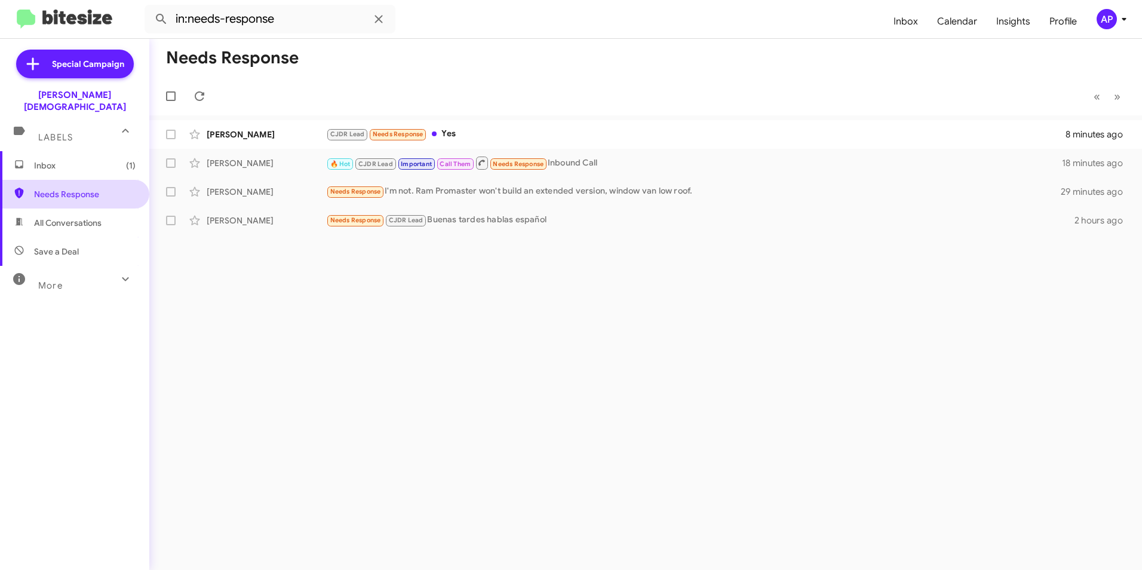
click at [57, 188] on span "Needs Response" at bounding box center [85, 194] width 102 height 12
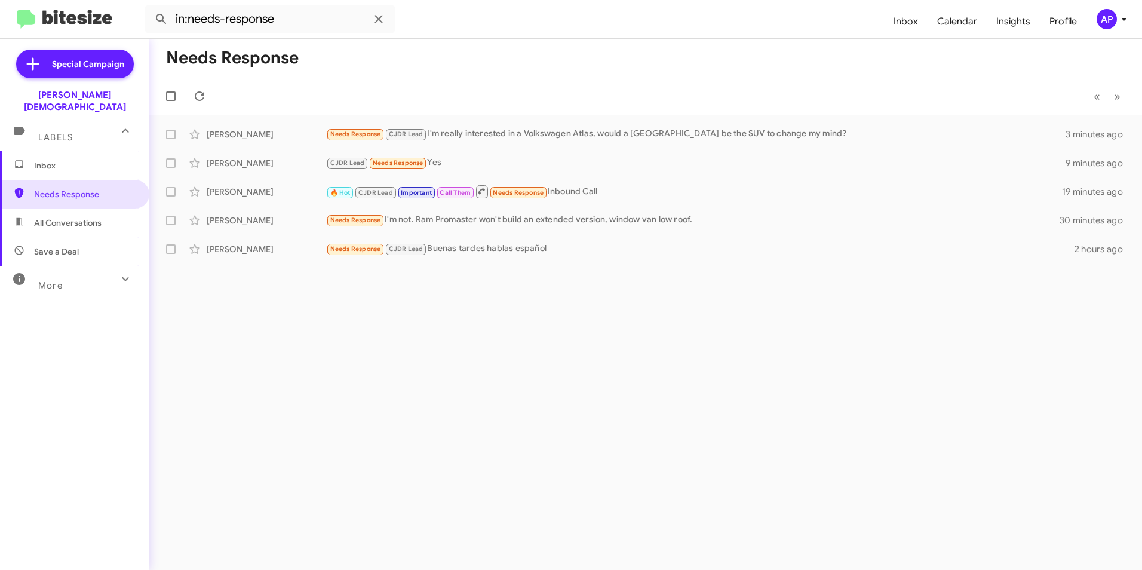
drag, startPoint x: 528, startPoint y: 317, endPoint x: 515, endPoint y: 312, distance: 13.4
click at [528, 317] on div "Needs Response « Previous » Next Joe Curran Needs Response CJDR Lead I'm really…" at bounding box center [645, 304] width 993 height 531
click at [224, 133] on div "[PERSON_NAME]" at bounding box center [266, 134] width 119 height 12
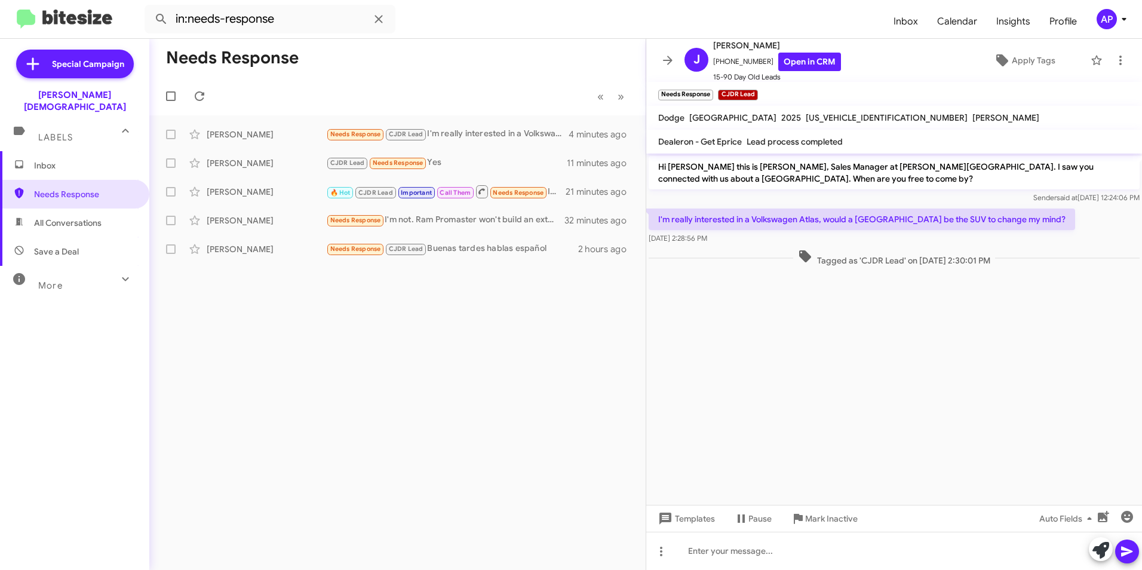
click at [1015, 323] on cdk-virtual-scroll-viewport "Hi Joe this is Crystal White, Sales Manager at Ferman Wesley Chapel. I saw you …" at bounding box center [894, 329] width 496 height 351
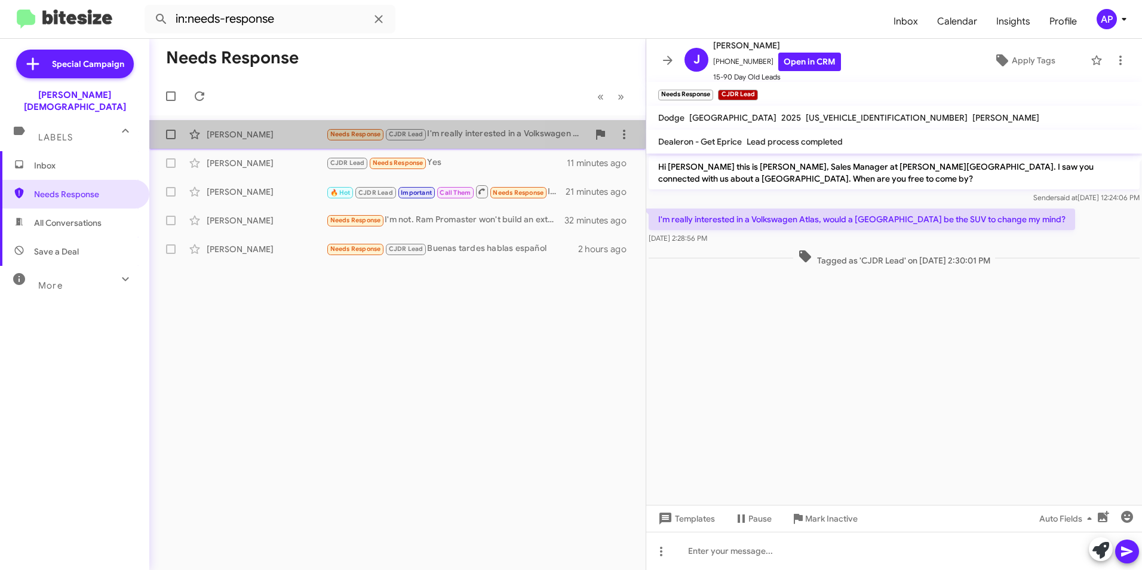
click at [217, 132] on div "[PERSON_NAME]" at bounding box center [266, 134] width 119 height 12
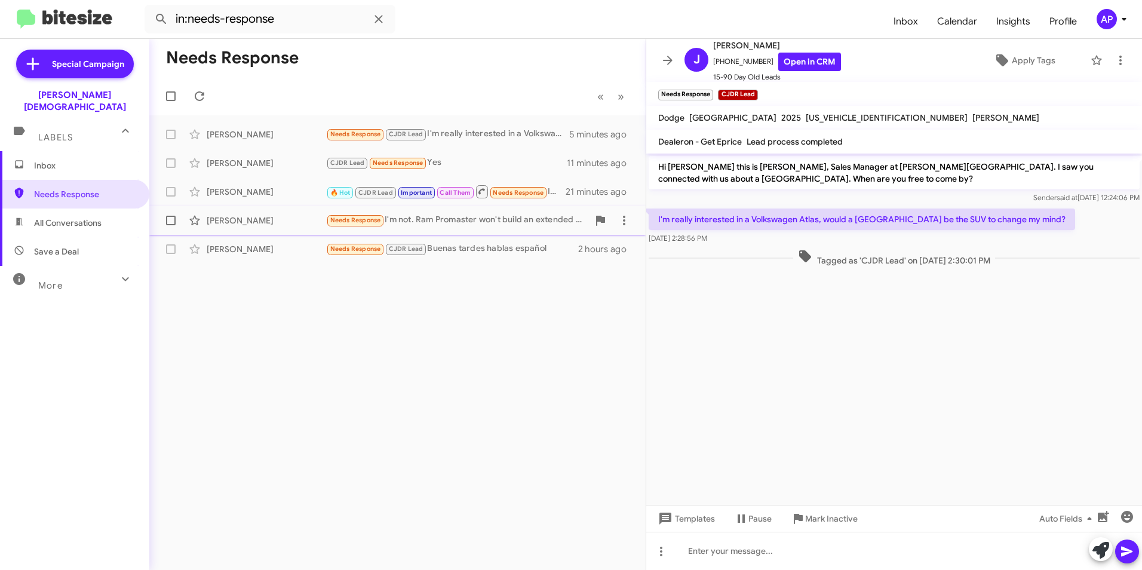
click at [233, 220] on div "Dianne Mcgowan" at bounding box center [266, 220] width 119 height 12
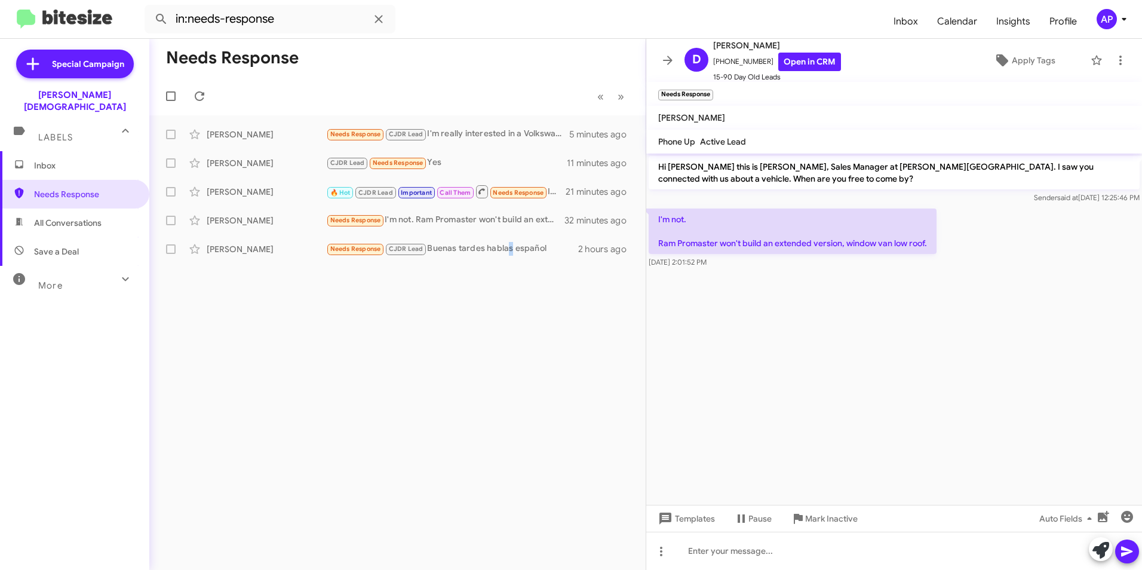
click at [513, 389] on div "Needs Response « Previous » Next Joe Curran Needs Response CJDR Lead I'm really…" at bounding box center [397, 304] width 497 height 531
click at [447, 74] on mat-toolbar-row "Needs Response" at bounding box center [397, 58] width 497 height 38
click at [68, 188] on span "Needs Response" at bounding box center [85, 194] width 102 height 12
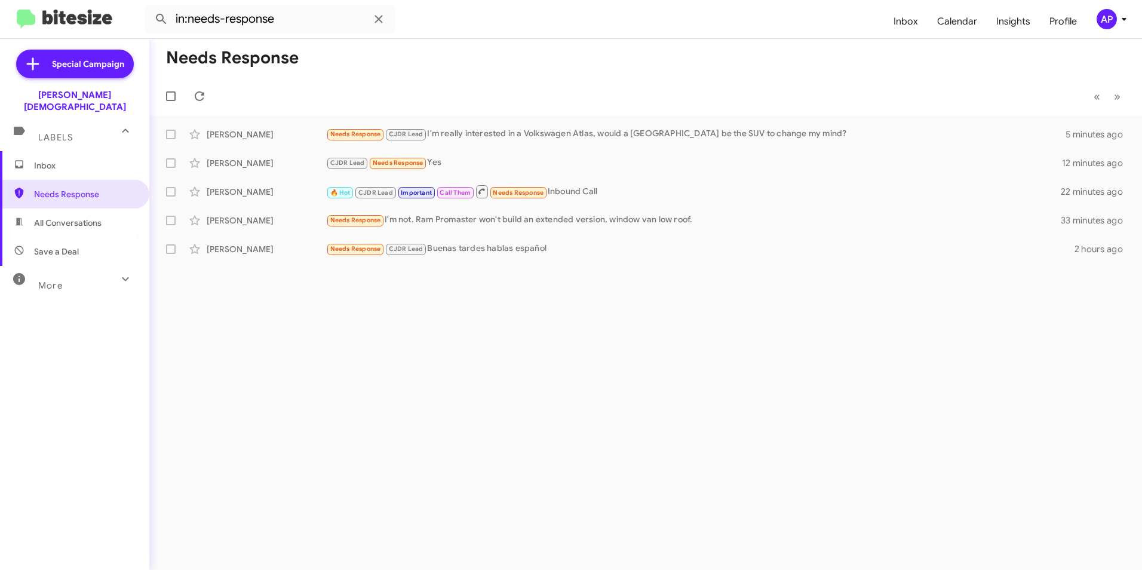
drag, startPoint x: 583, startPoint y: 330, endPoint x: 608, endPoint y: 288, distance: 48.8
click at [584, 330] on div "Needs Response « Previous » Next Joe Curran Needs Response CJDR Lead I'm really…" at bounding box center [645, 304] width 993 height 531
click at [735, 47] on mat-toolbar-row "Needs Response" at bounding box center [645, 58] width 993 height 38
click at [757, 332] on div "Needs Response « Previous » Next Joe Curran Needs Response CJDR Lead I'm really…" at bounding box center [645, 304] width 993 height 531
click at [434, 292] on div "Needs Response « Previous » Next Joe Curran Needs Response CJDR Lead I'm really…" at bounding box center [645, 304] width 993 height 531
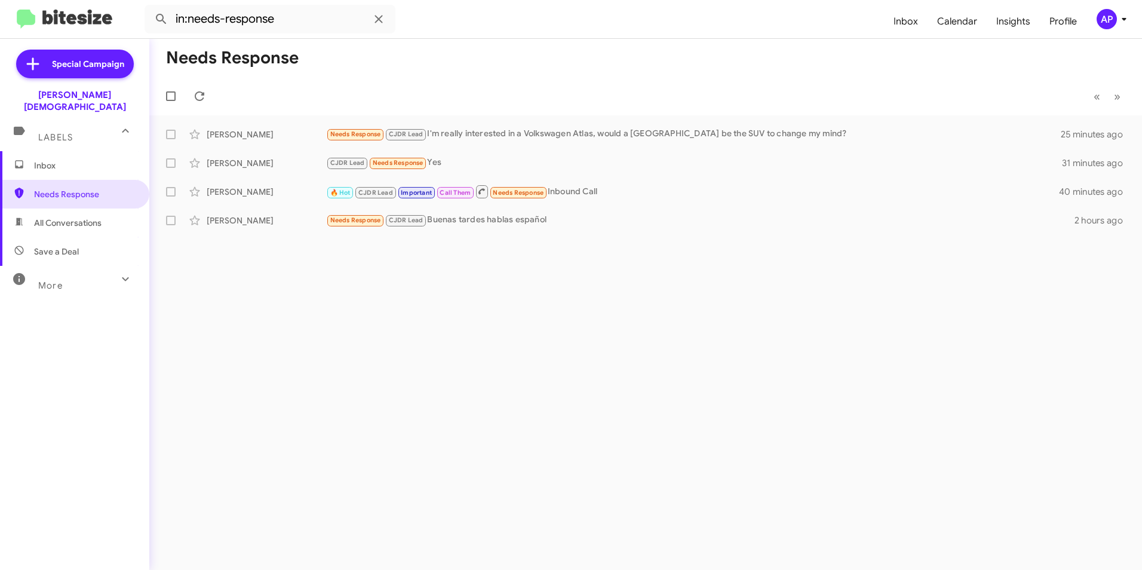
click at [672, 281] on div "Needs Response « Previous » Next [PERSON_NAME] Needs Response CJDR Lead I'm rea…" at bounding box center [645, 304] width 993 height 531
click at [725, 490] on div "Needs Response « Previous » Next [PERSON_NAME] Needs Response CJDR Lead I'm rea…" at bounding box center [645, 304] width 993 height 531
